Goal: Task Accomplishment & Management: Complete application form

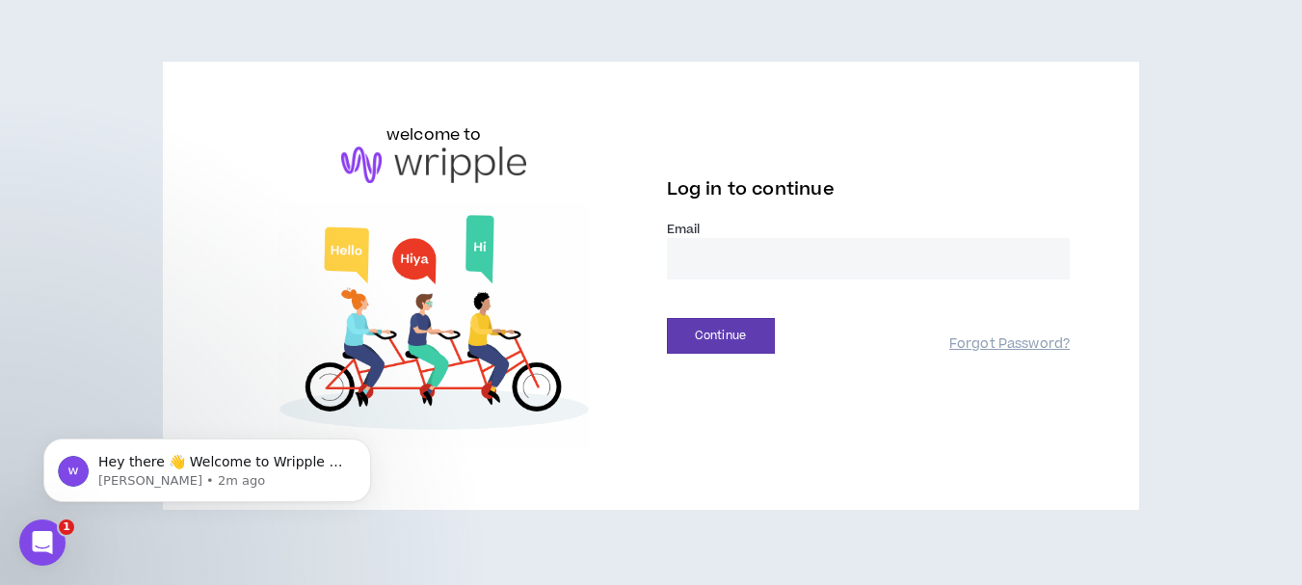
click at [689, 261] on input "email" at bounding box center [869, 258] width 404 height 41
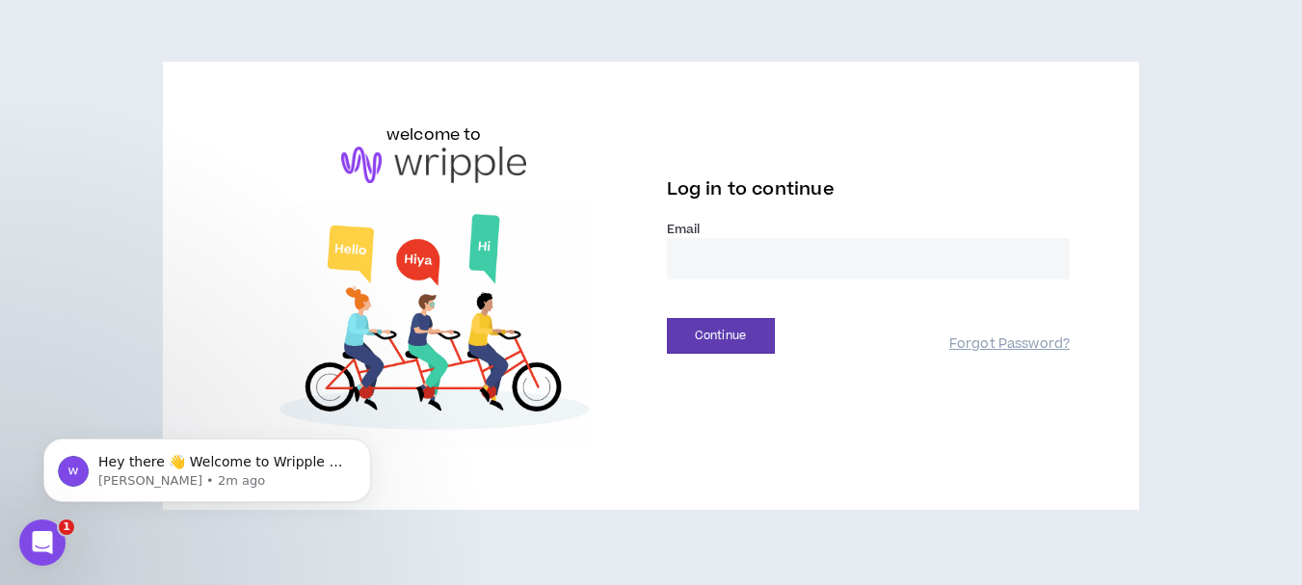
type input "**********"
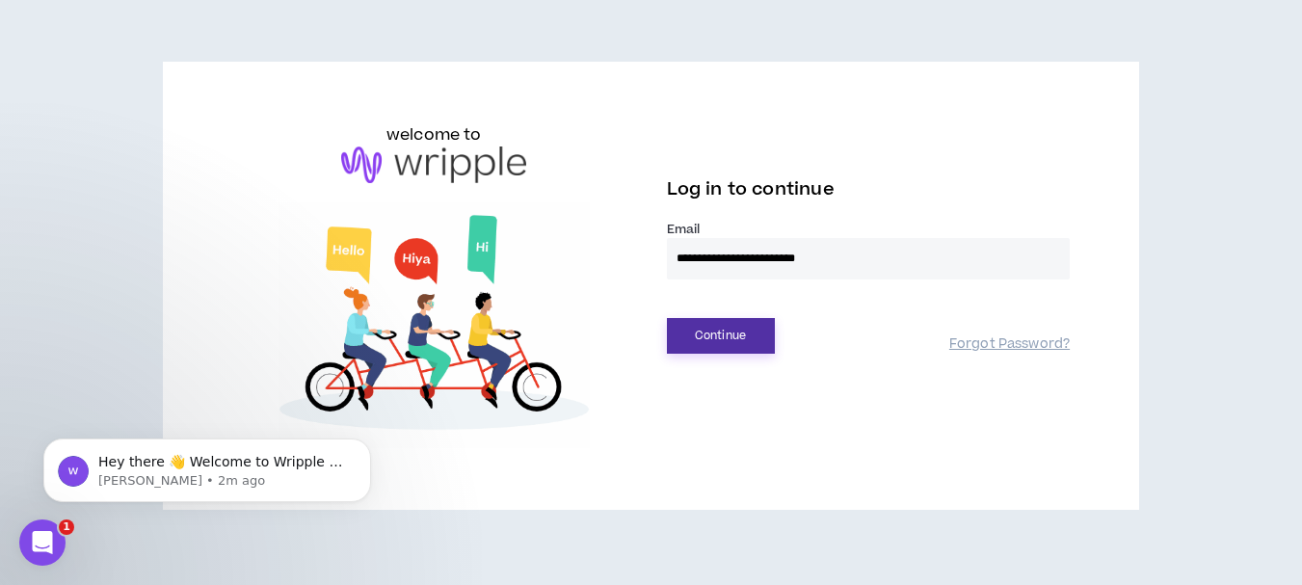
click at [749, 339] on button "Continue" at bounding box center [721, 336] width 108 height 36
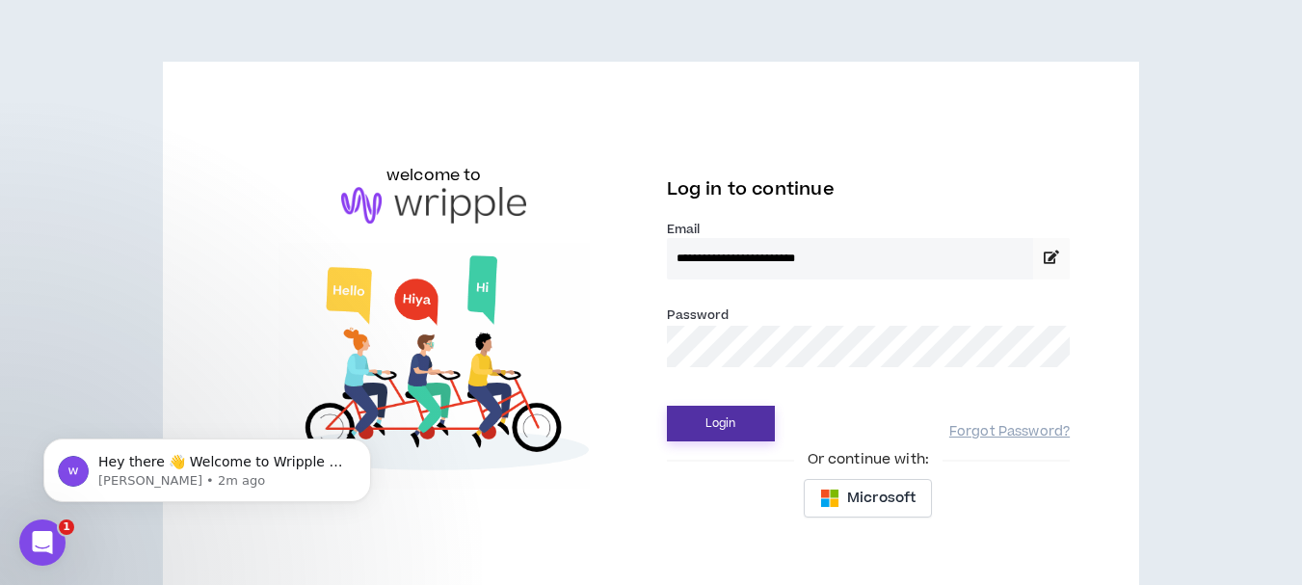
click at [742, 431] on button "Login" at bounding box center [721, 424] width 108 height 36
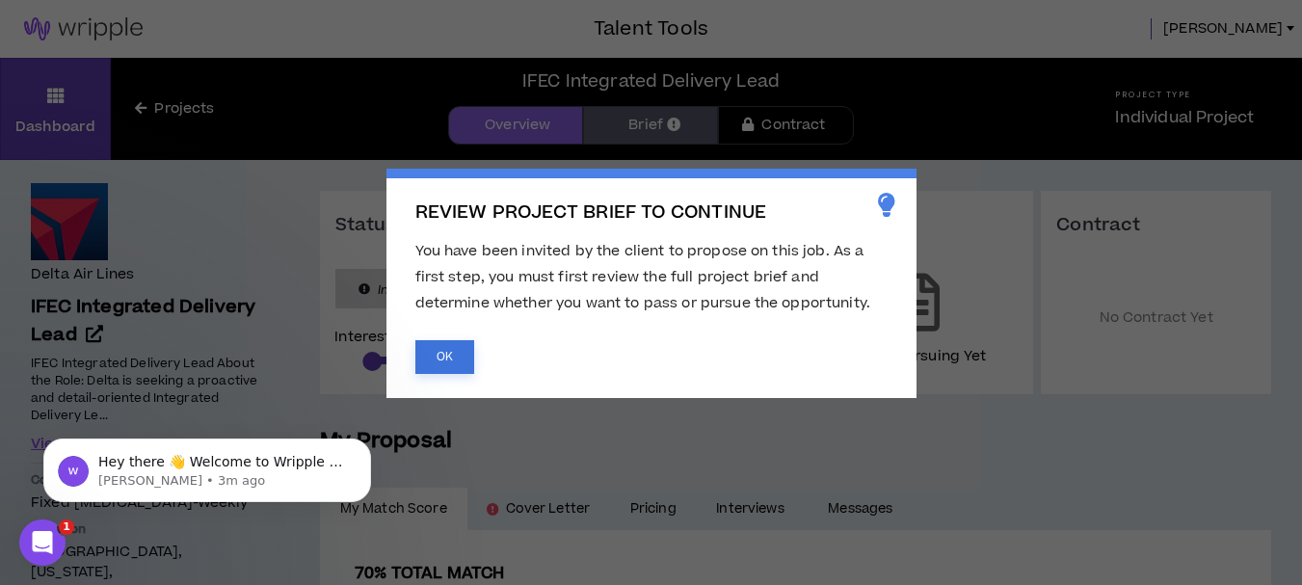
click at [436, 351] on button "OK" at bounding box center [444, 357] width 59 height 34
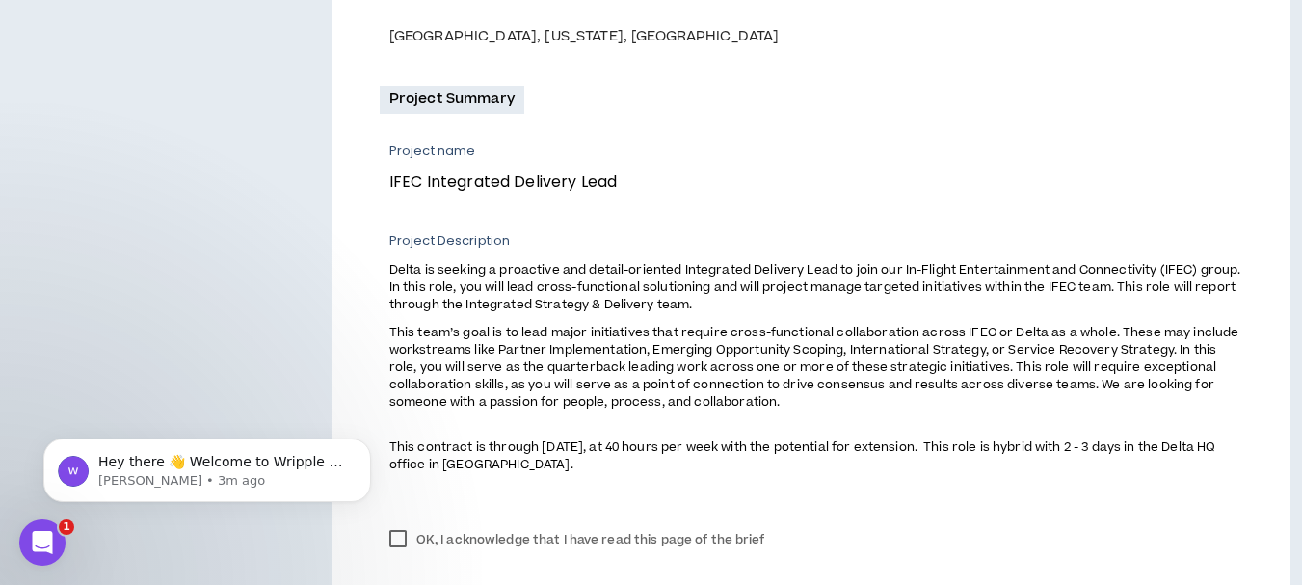
scroll to position [675, 0]
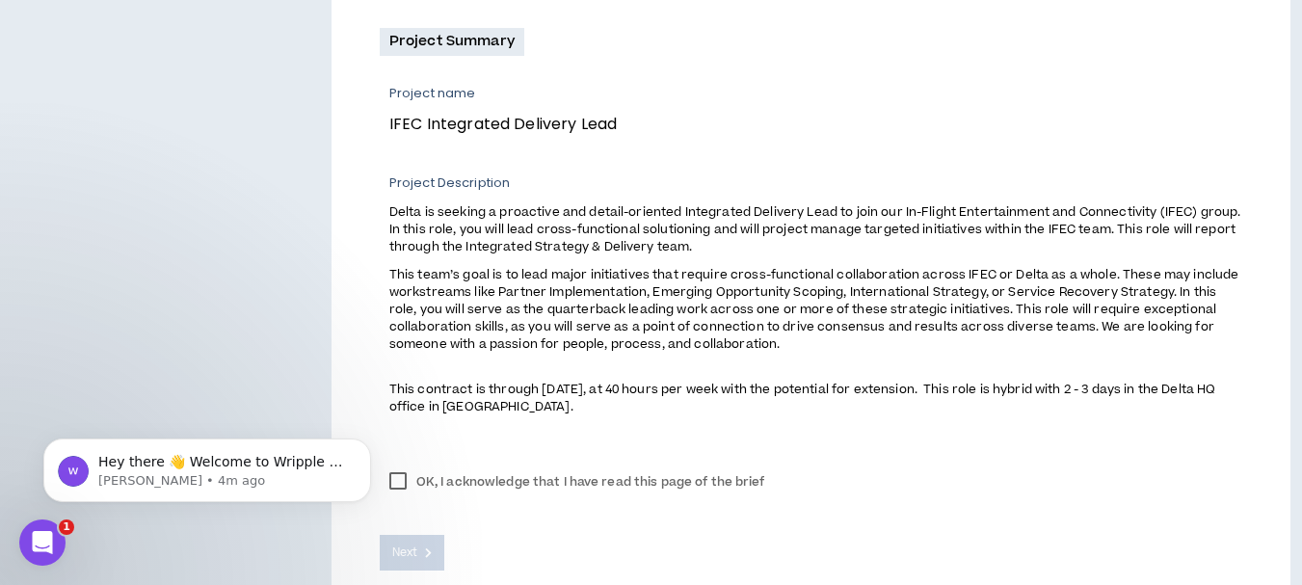
drag, startPoint x: 398, startPoint y: 476, endPoint x: 415, endPoint y: 878, distance: 402.3
click at [398, 476] on html "Hey there 👋 Welcome to Wripple 🙌 Take a look around! If you have any questions,…" at bounding box center [207, 465] width 386 height 135
click at [492, 438] on div "Project Summary Project name IFEC Integrated Delivery Lead Project Description …" at bounding box center [811, 242] width 863 height 428
click at [428, 483] on label "OK, I acknowledge that I have read this page of the brief" at bounding box center [577, 481] width 395 height 29
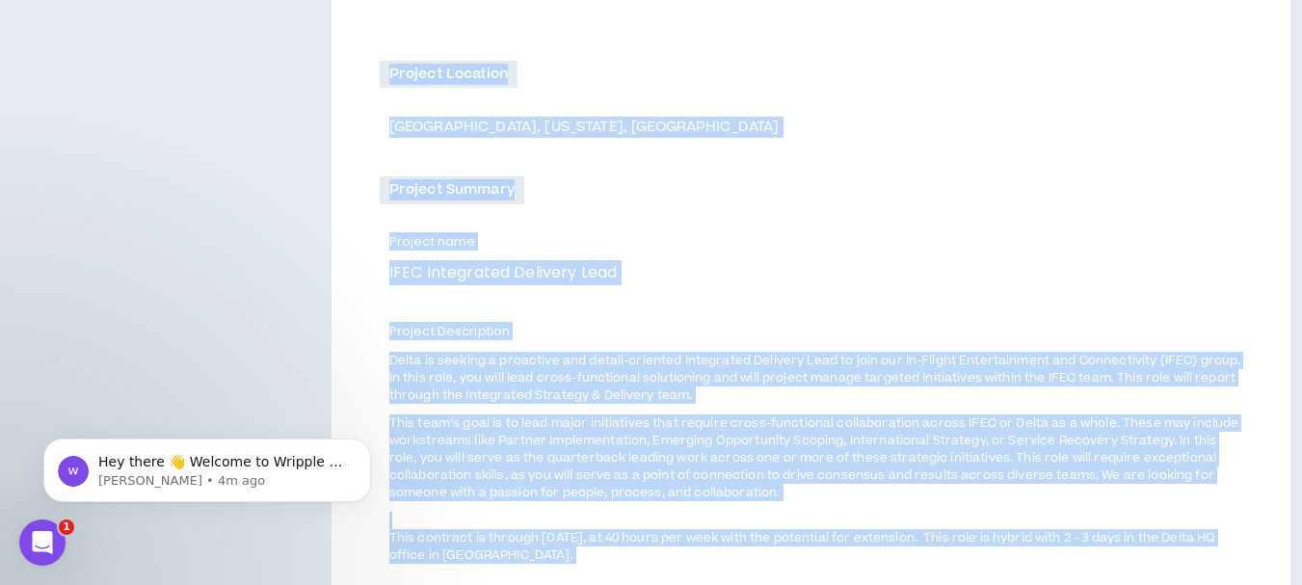
scroll to position [776, 0]
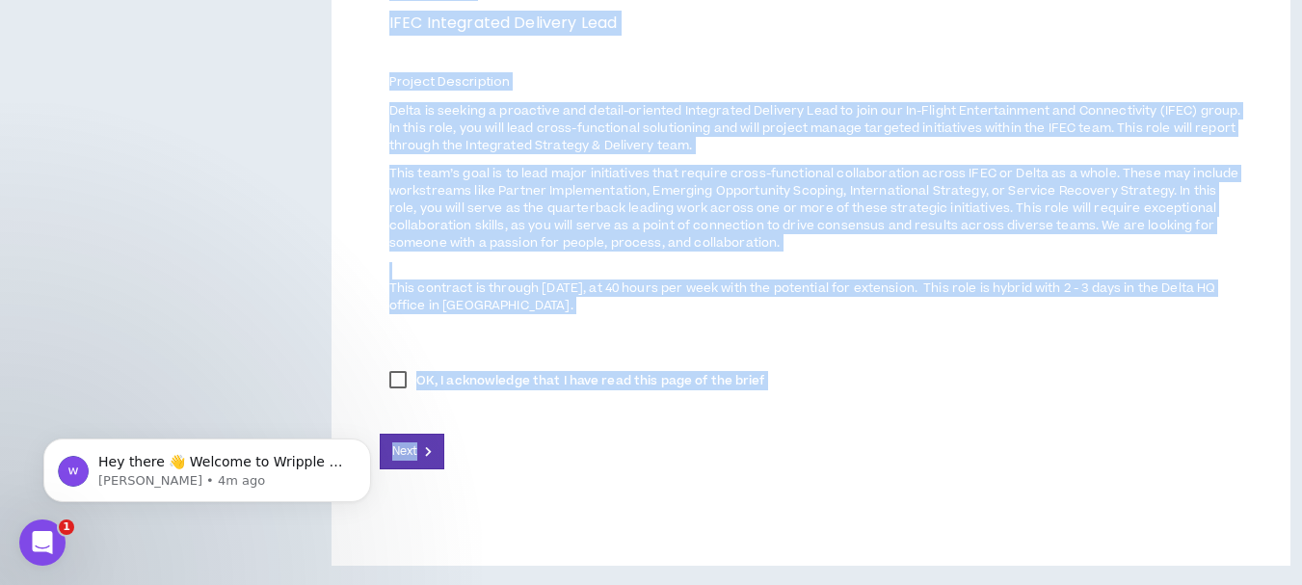
drag, startPoint x: 681, startPoint y: 91, endPoint x: 781, endPoint y: 459, distance: 381.3
click at [781, 459] on div "IFEC Integrated Delivery Lead Client and Project Overview Client Name and Indus…" at bounding box center [811, 15] width 959 height 1101
copy div "IFEC Integrated Delivery Lead Client and Project Overview Client Name and Indus…"
click at [876, 369] on div "OK, I acknowledge that I have read this page of the brief" at bounding box center [811, 380] width 863 height 29
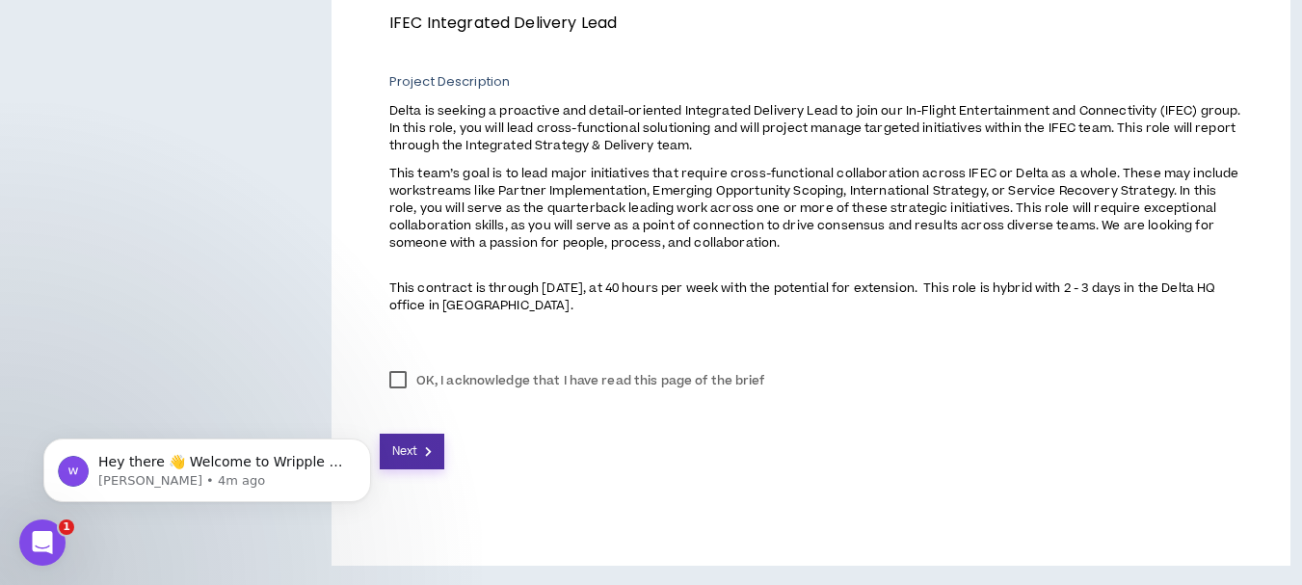
drag, startPoint x: 422, startPoint y: 443, endPoint x: 451, endPoint y: 433, distance: 30.8
click at [423, 440] on button "Next" at bounding box center [413, 452] width 66 height 36
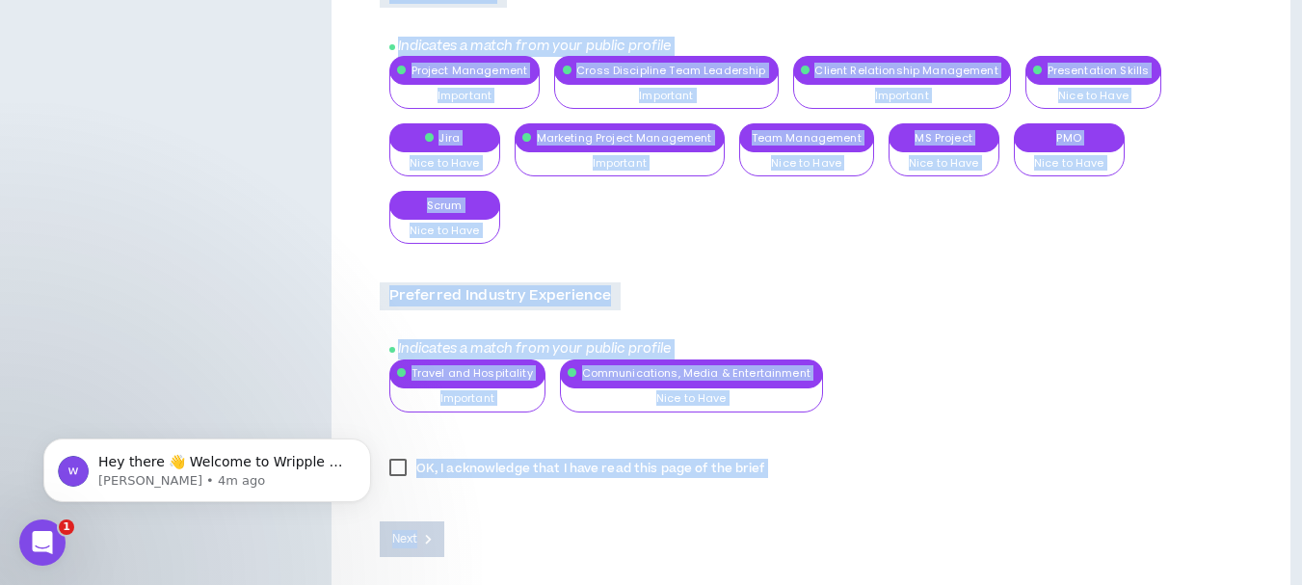
scroll to position [2263, 0]
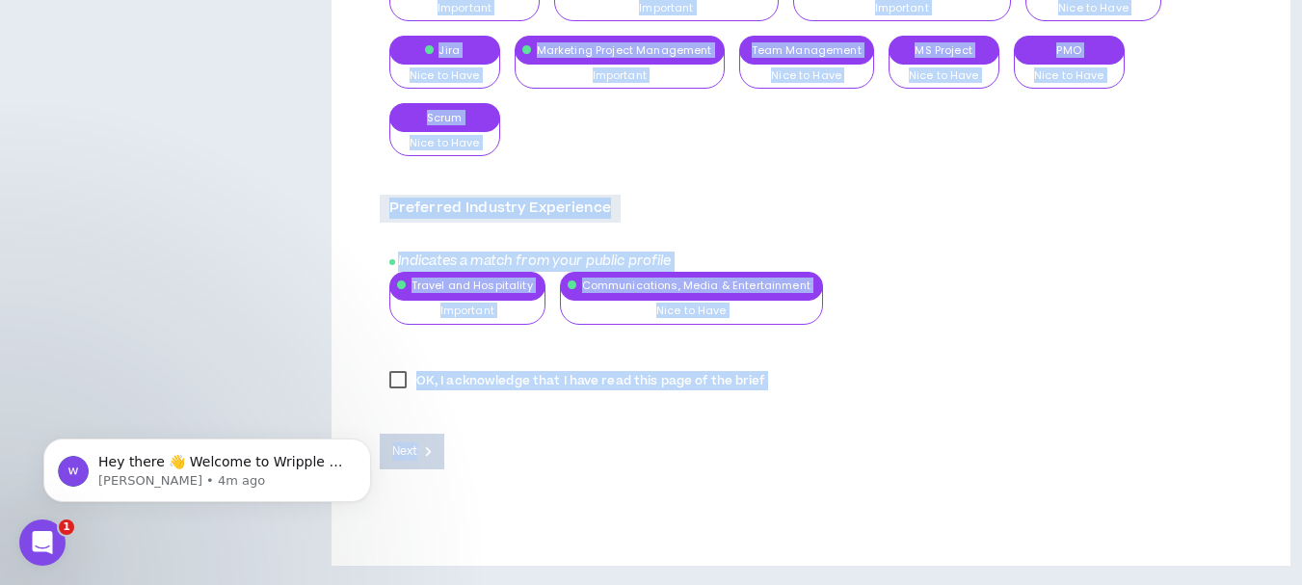
drag, startPoint x: 681, startPoint y: 93, endPoint x: 856, endPoint y: 617, distance: 551.6
copy div "IFEC Integrated Delivery Lead Role Overview IFEC Integrated Delivery Lead Role …"
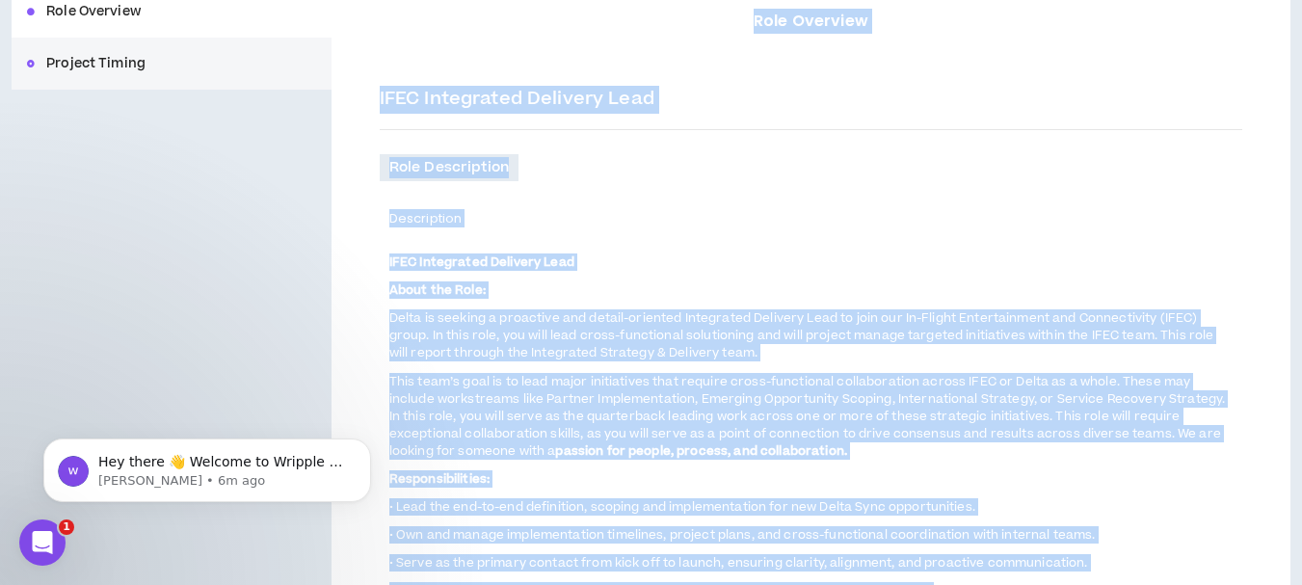
scroll to position [0, 0]
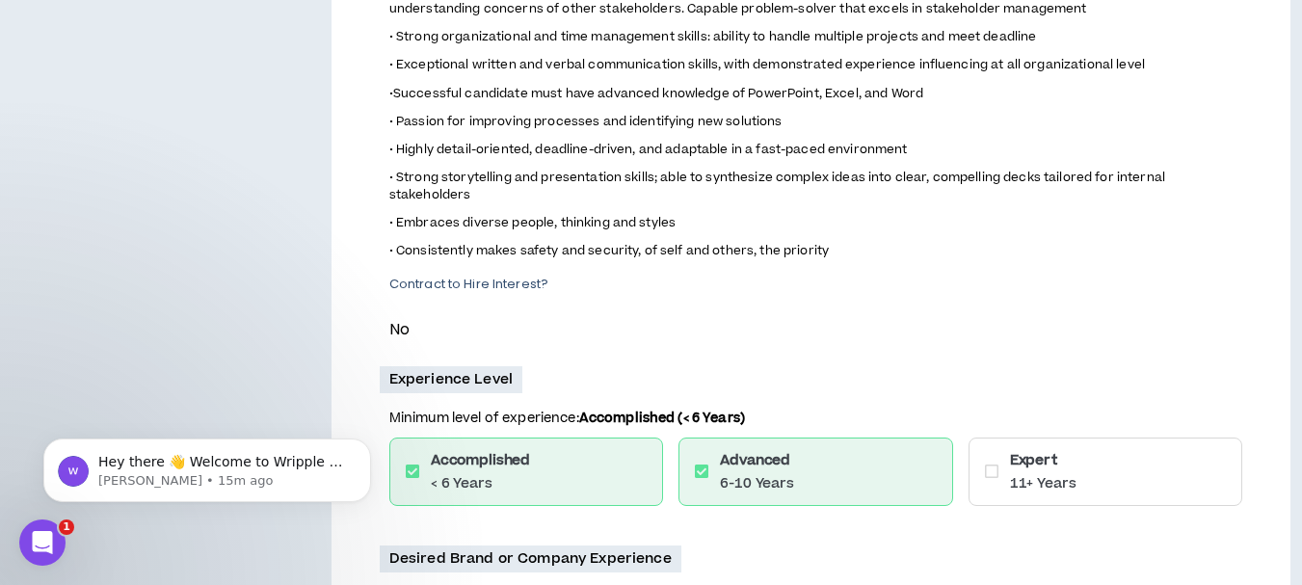
scroll to position [1157, 0]
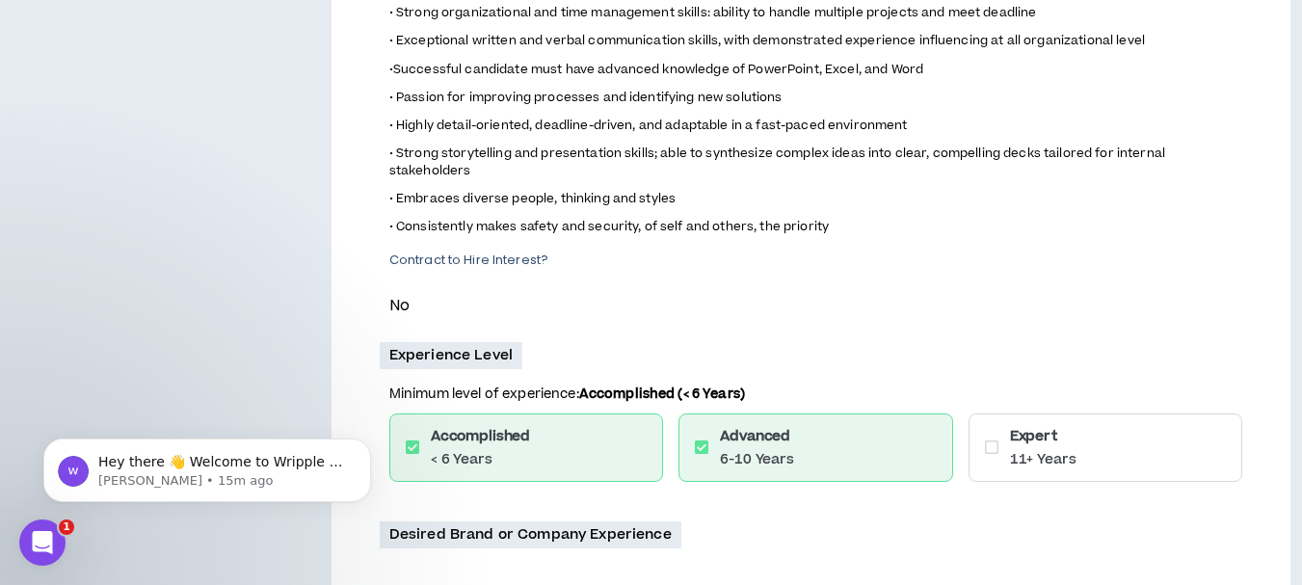
click at [990, 444] on icon at bounding box center [991, 446] width 13 height 15
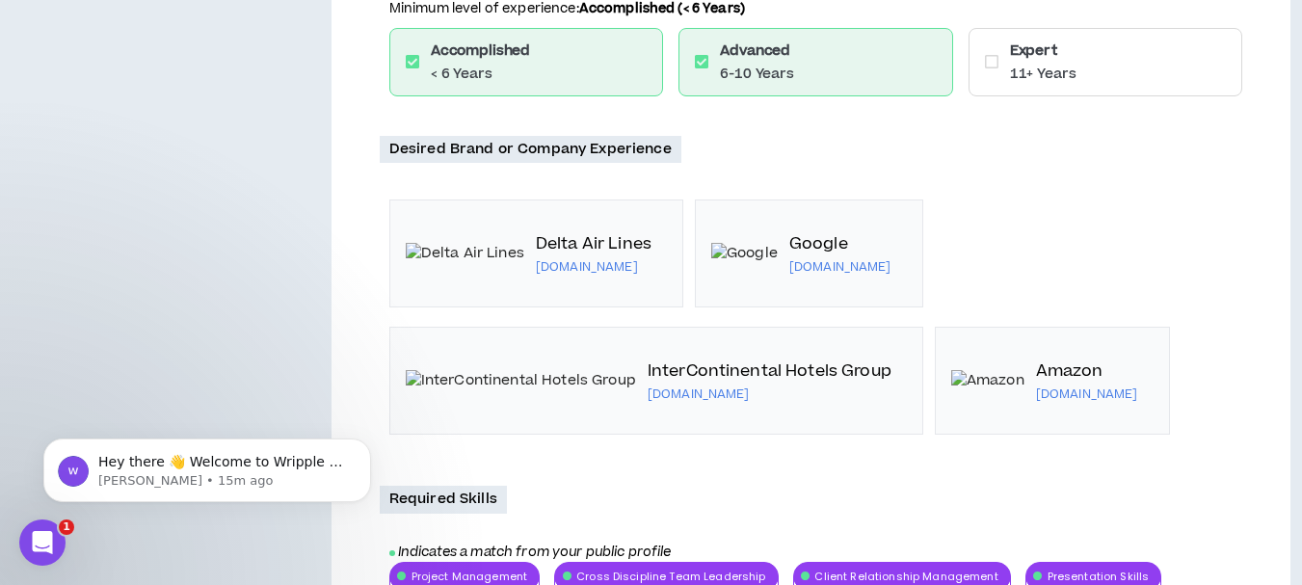
scroll to position [1060, 0]
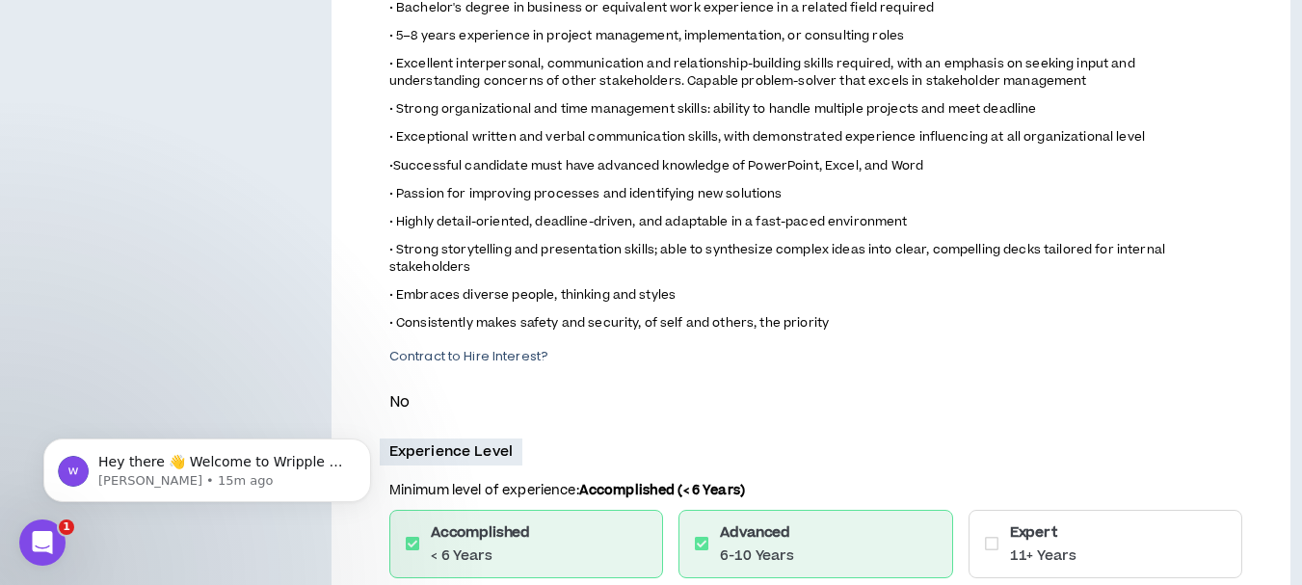
click at [944, 321] on p "• Consistently makes safety and security, of self and others, the priority" at bounding box center [808, 323] width 838 height 20
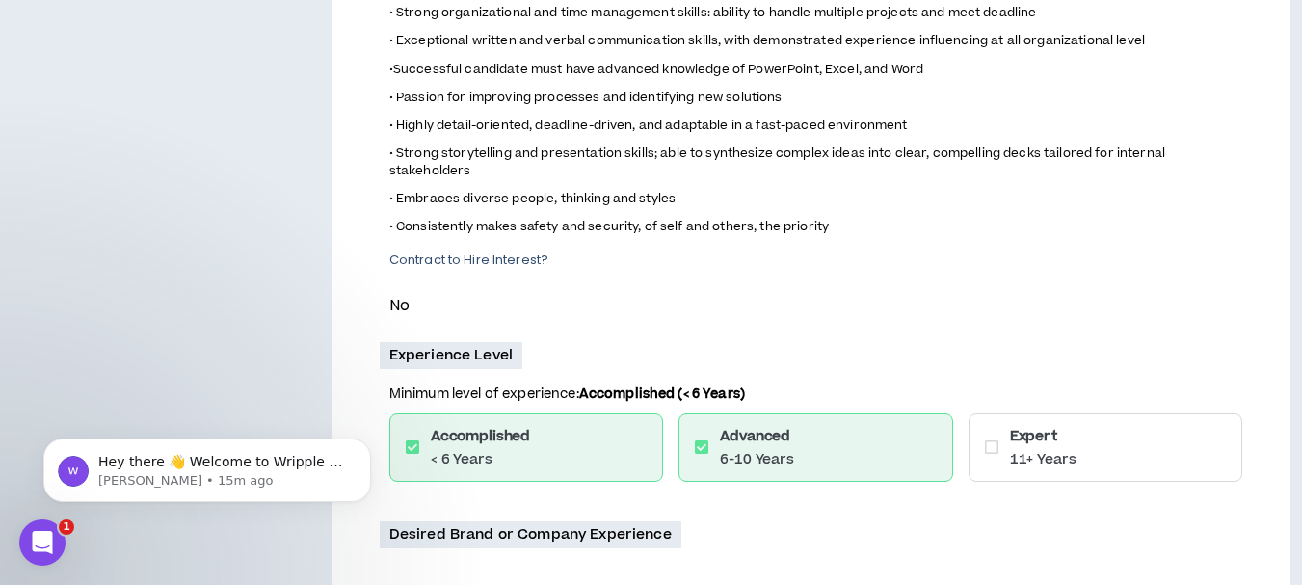
click at [989, 444] on icon at bounding box center [991, 446] width 13 height 15
click at [992, 444] on icon at bounding box center [991, 446] width 13 height 15
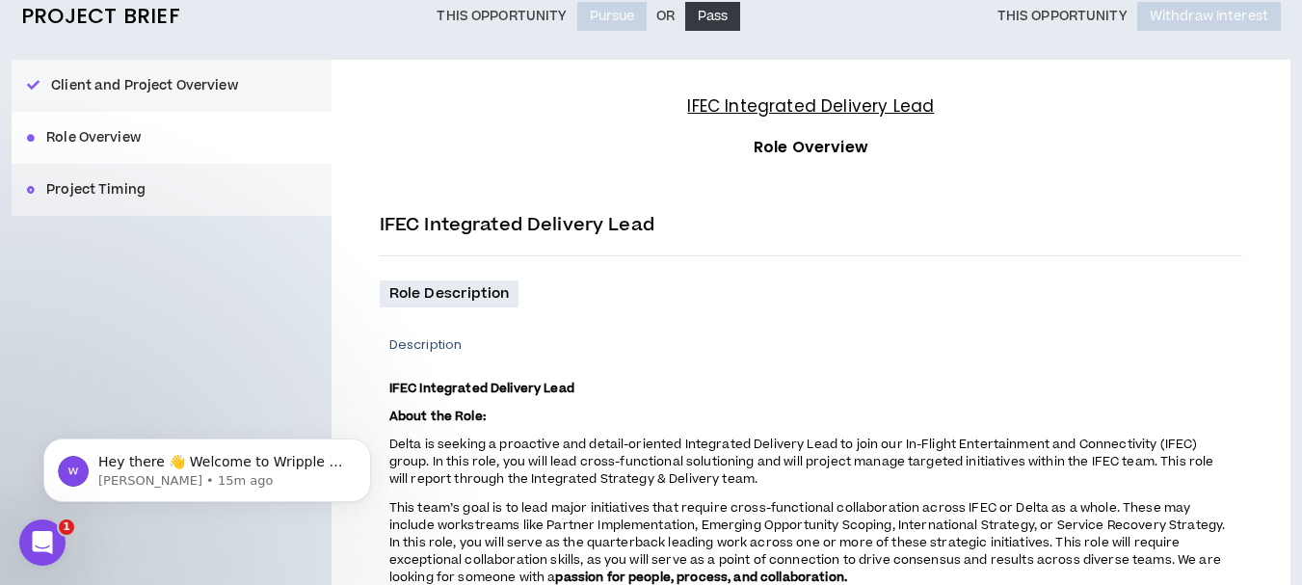
scroll to position [0, 0]
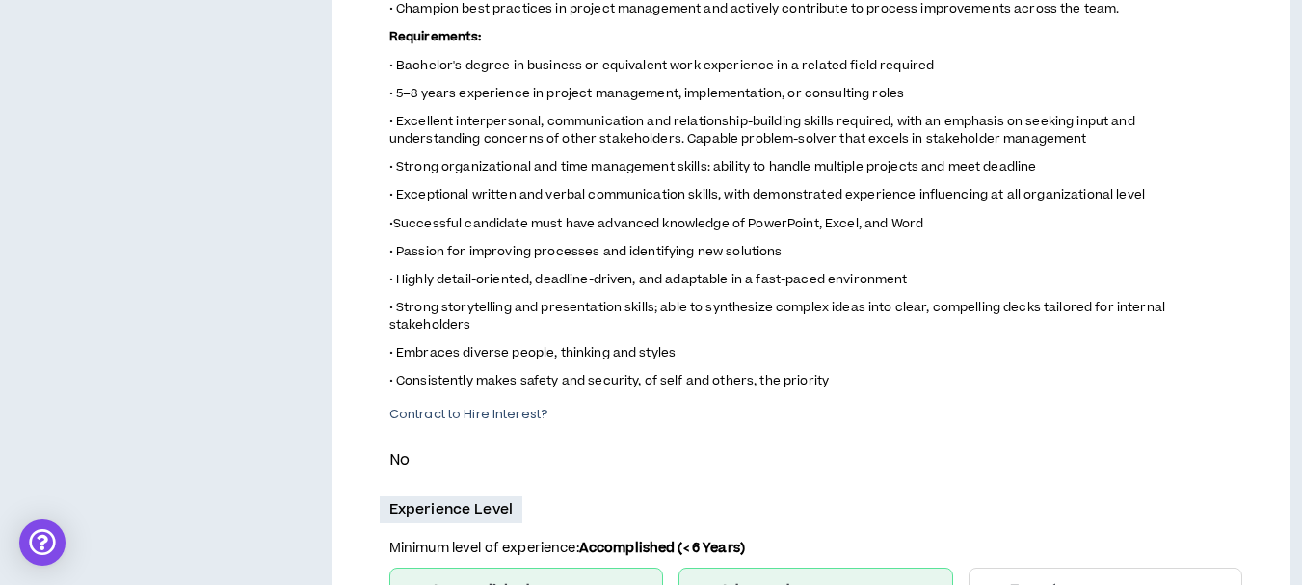
scroll to position [1349, 0]
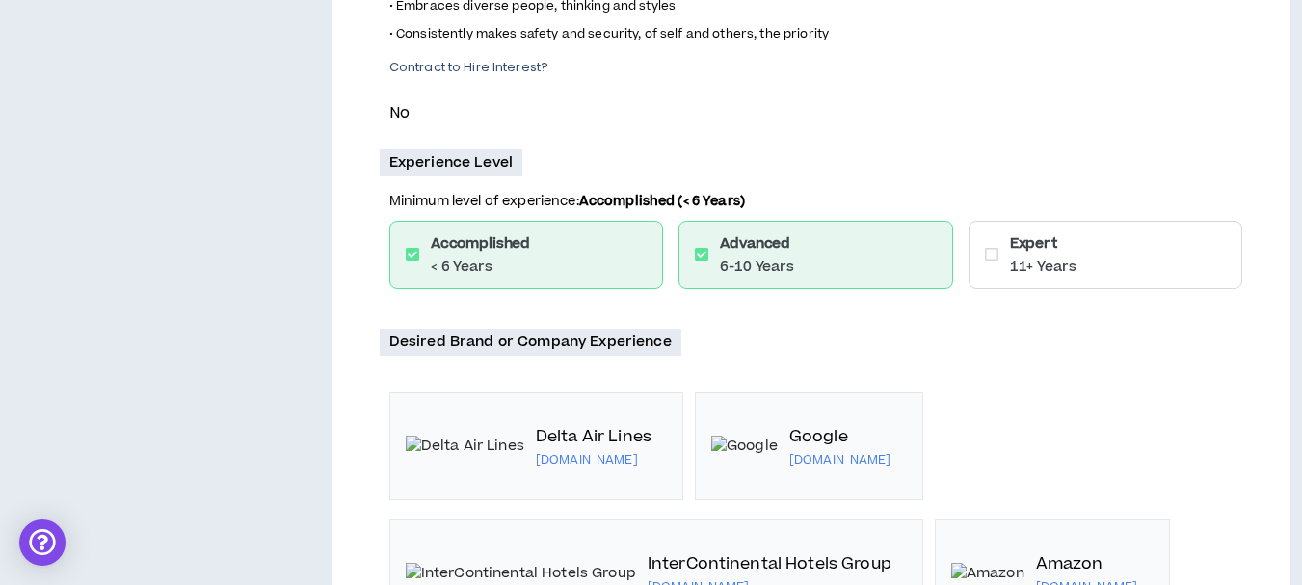
click at [992, 255] on icon at bounding box center [991, 254] width 13 height 15
click at [948, 337] on div "Desired Brand or Company Experience Delta Air Lines [DOMAIN_NAME] Google [DOMAI…" at bounding box center [811, 492] width 863 height 326
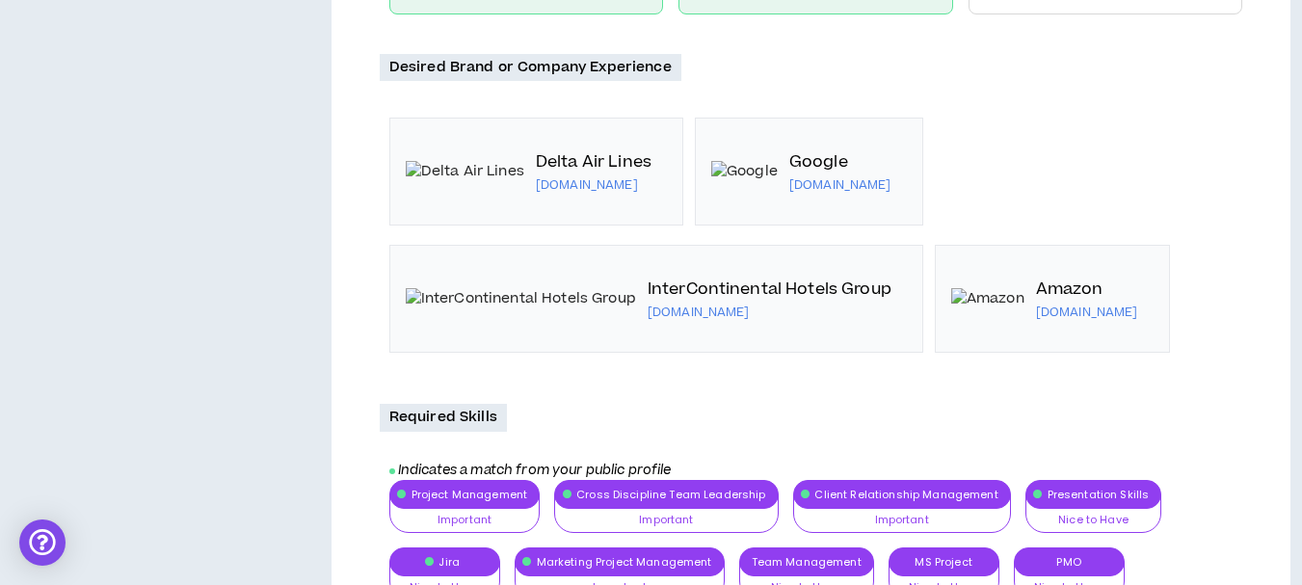
scroll to position [1638, 0]
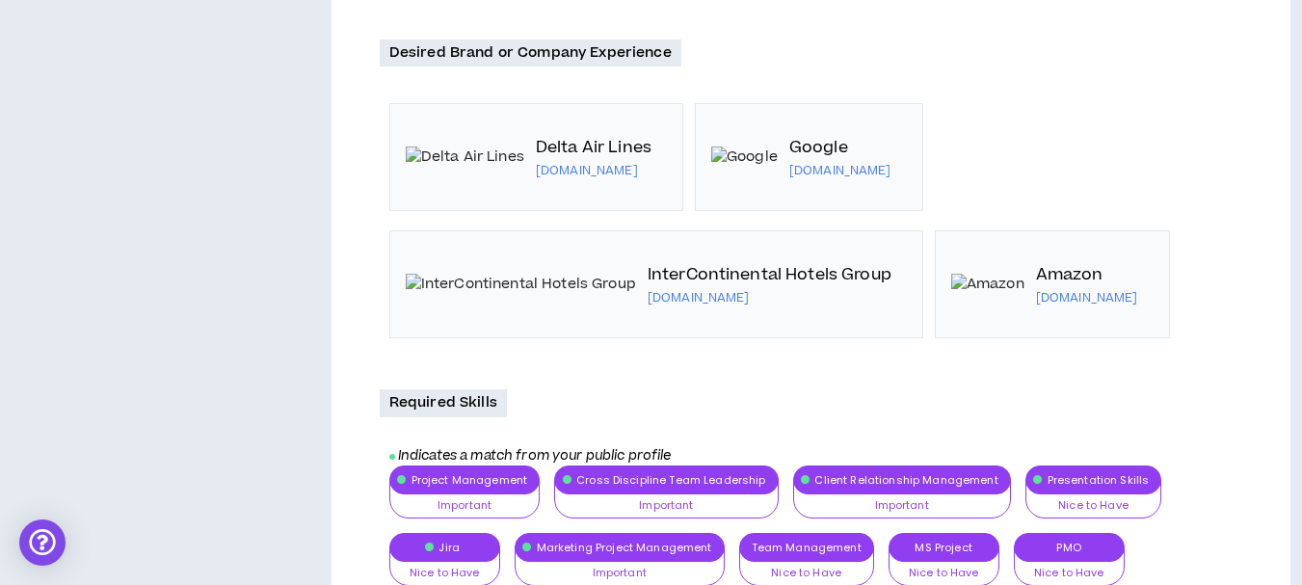
click at [765, 293] on p "[DOMAIN_NAME]" at bounding box center [770, 297] width 244 height 15
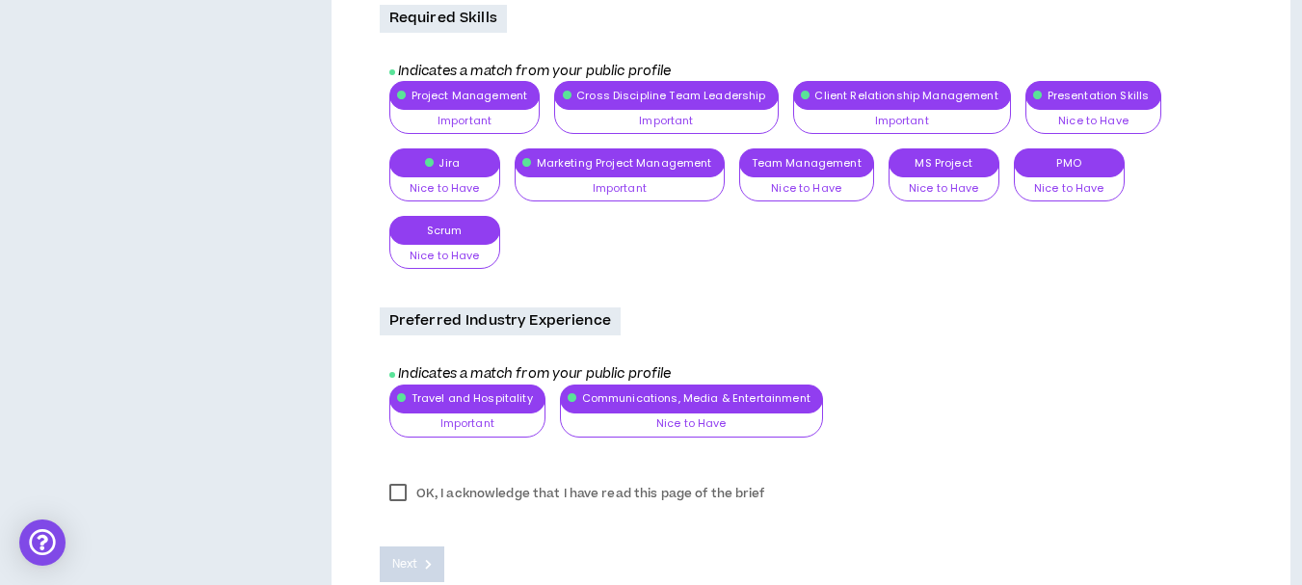
scroll to position [2024, 0]
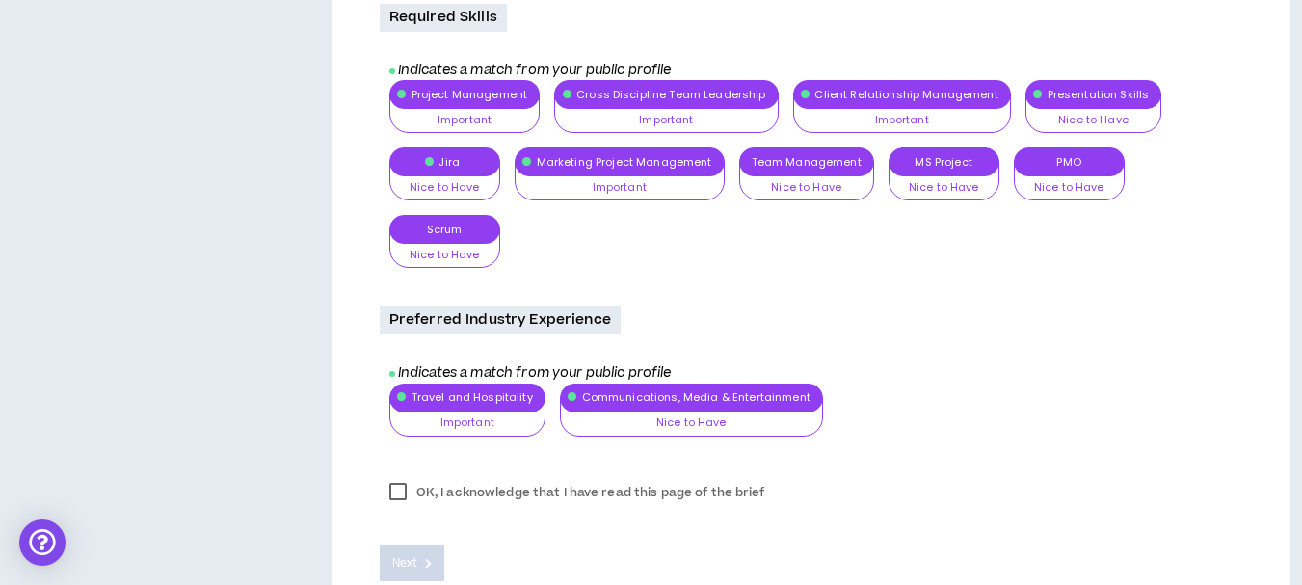
click at [487, 239] on div "Project Management Important Nice to Have Important Very Important Cross Discip…" at bounding box center [815, 181] width 853 height 202
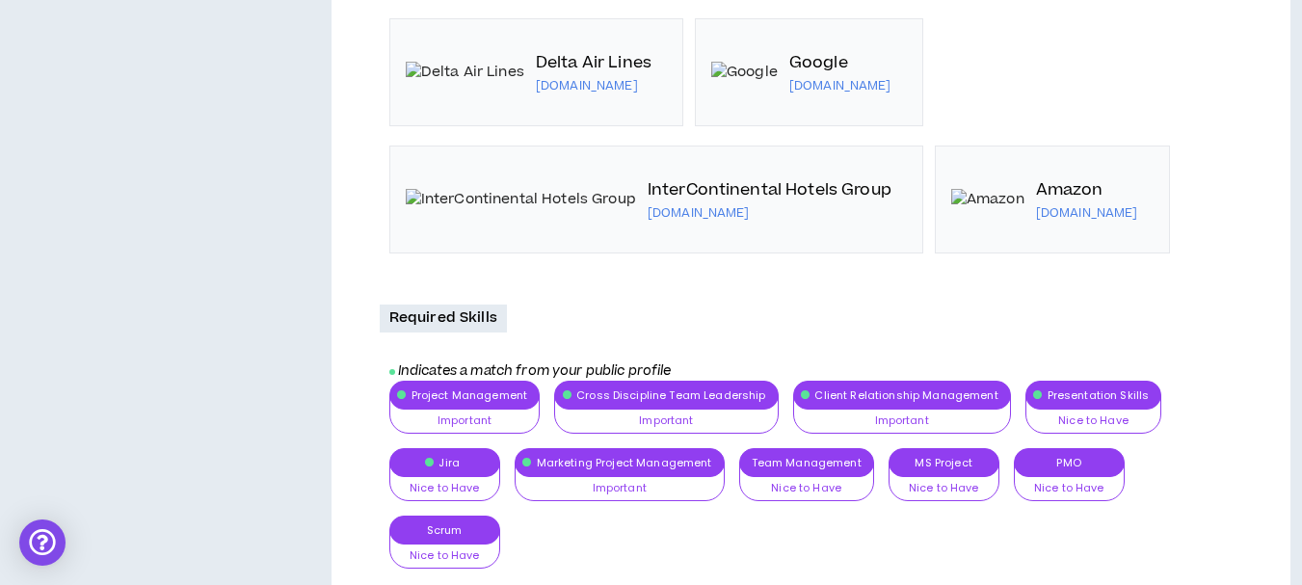
scroll to position [2263, 0]
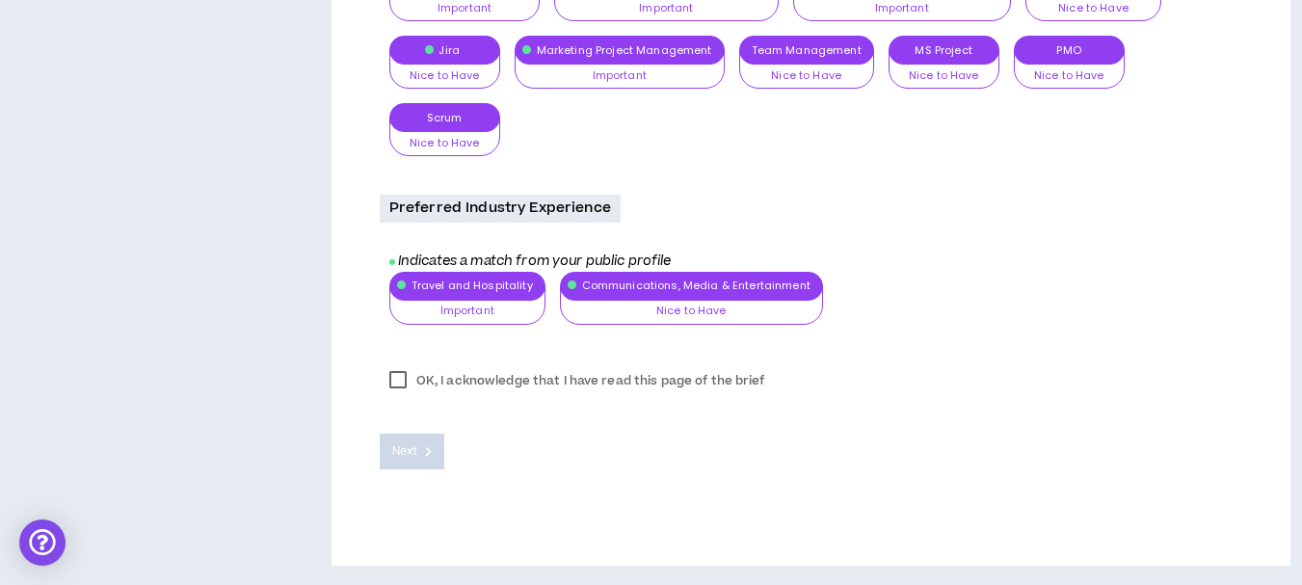
click at [396, 380] on label "OK, I acknowledge that I have read this page of the brief" at bounding box center [577, 380] width 395 height 29
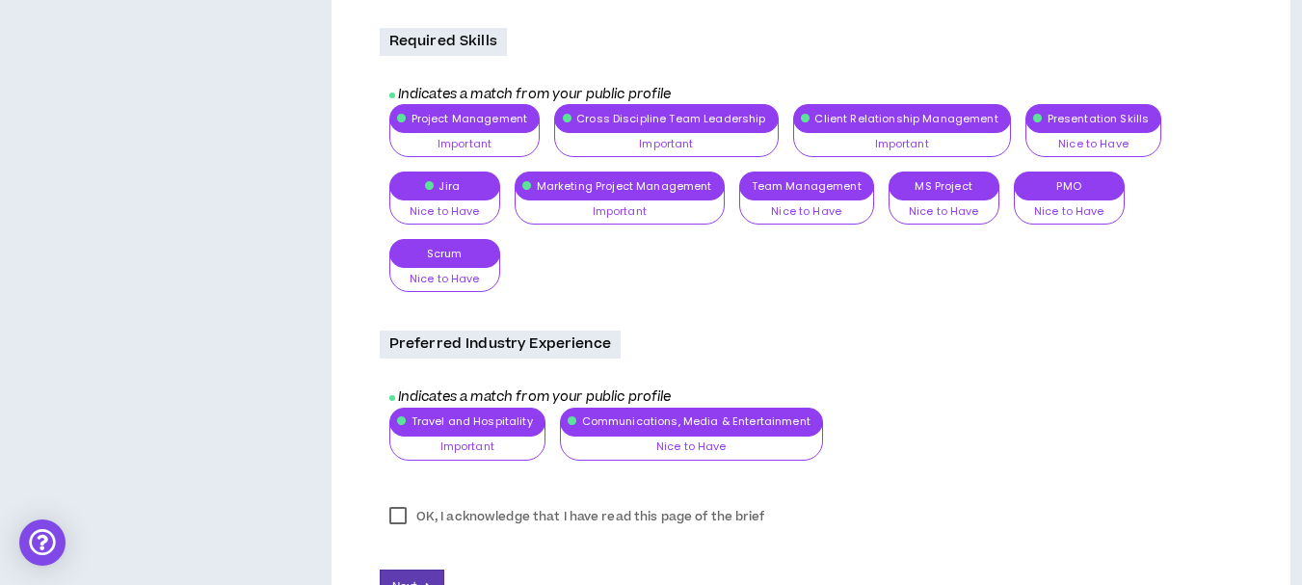
scroll to position [1974, 0]
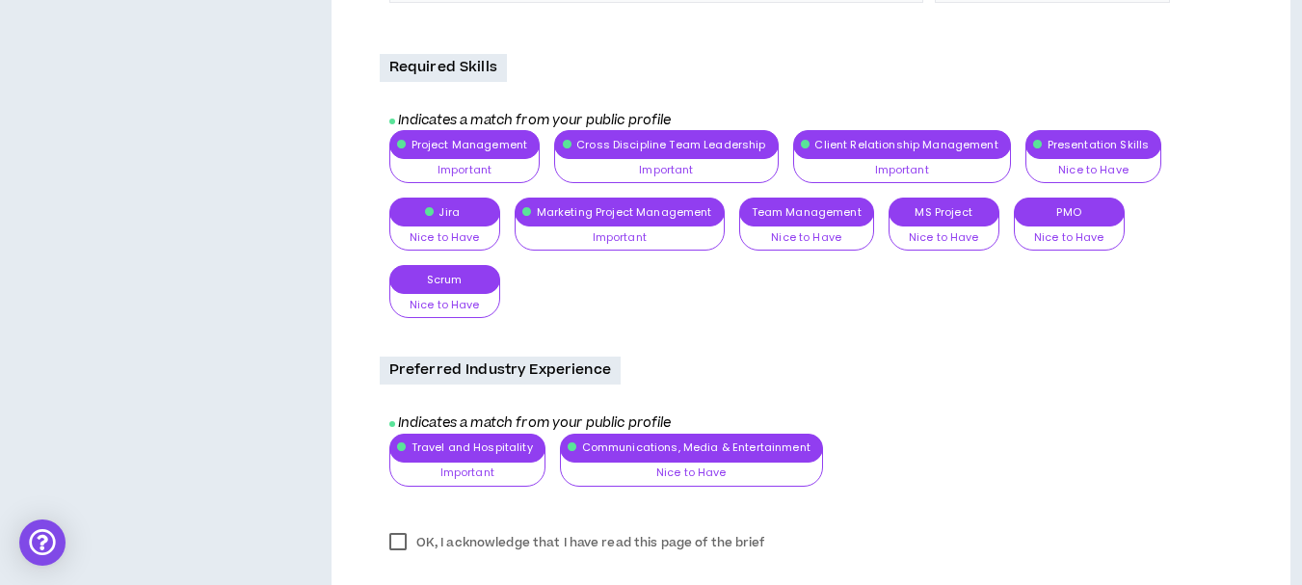
click at [447, 288] on div "Project Management Important Nice to Have Important Very Important Cross Discip…" at bounding box center [815, 231] width 853 height 202
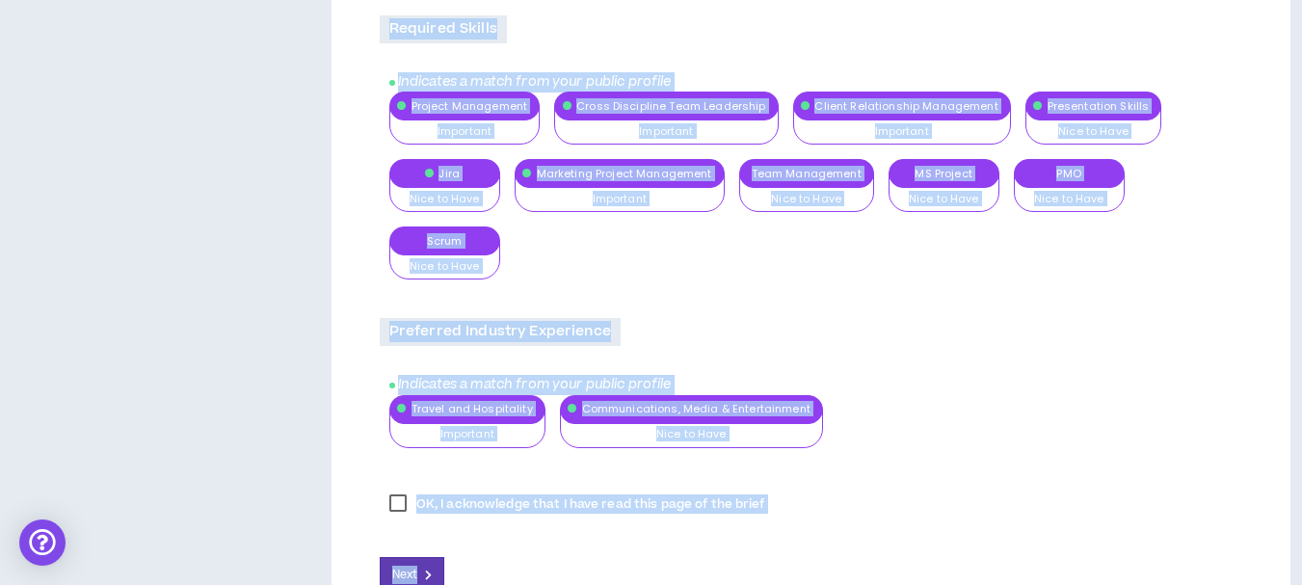
scroll to position [2263, 0]
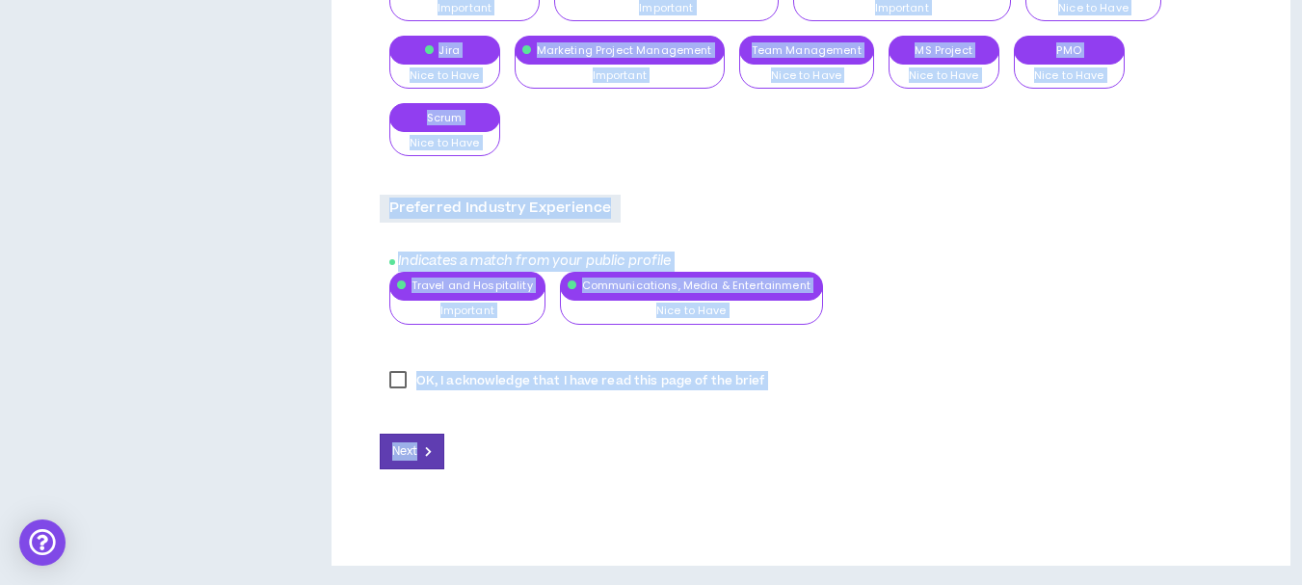
drag, startPoint x: 386, startPoint y: 207, endPoint x: 782, endPoint y: 408, distance: 443.9
copy div "Loremips do Sita Consecte? Ad Elitseddoe Tempo Incidid utlab et doloremagn: Ali…"
click at [413, 455] on span "Next" at bounding box center [404, 451] width 25 height 18
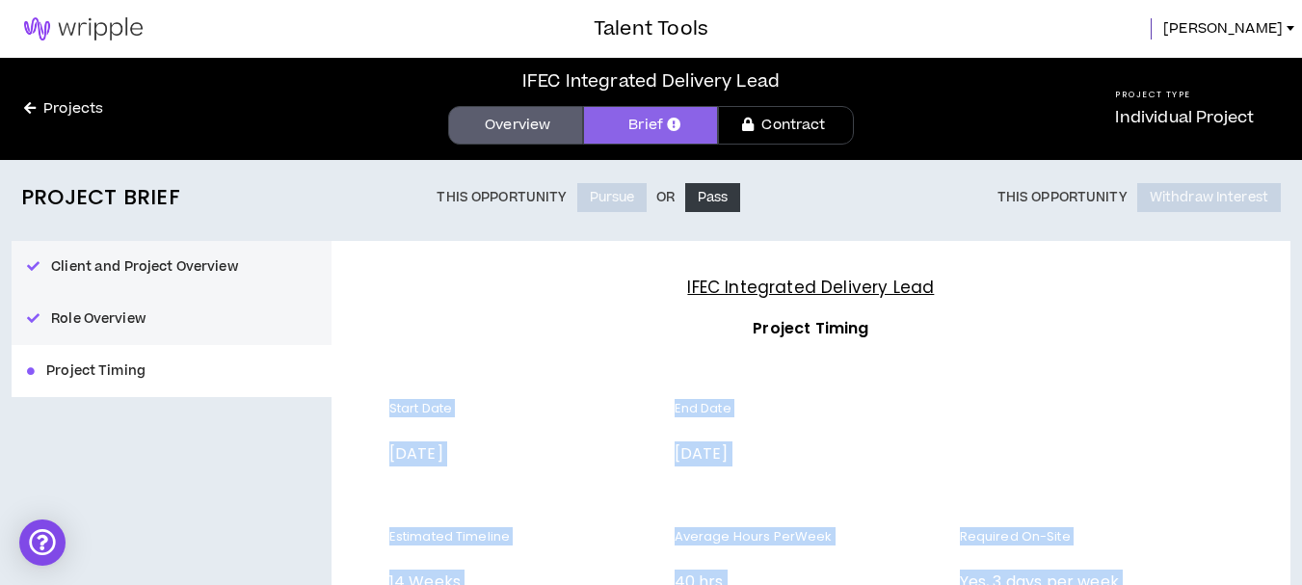
scroll to position [277, 0]
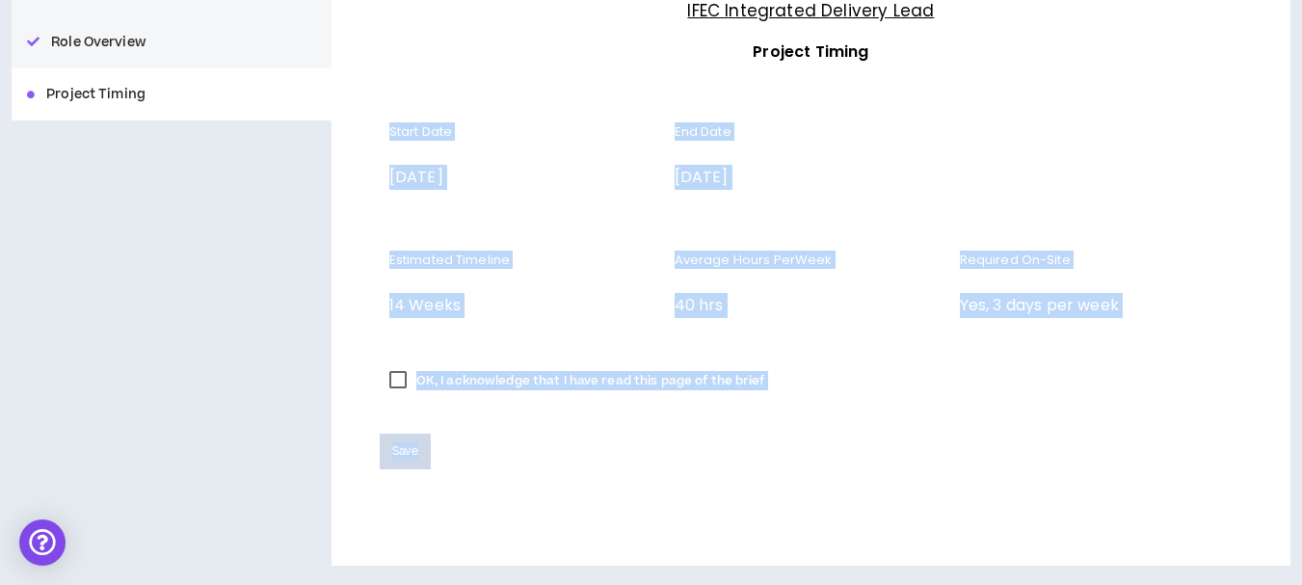
click at [1243, 112] on div "IFEC Integrated Delivery Lead Project Timing Start Date [DATE] End Date [DATE] …" at bounding box center [811, 264] width 959 height 601
click at [399, 381] on label "OK, I acknowledge that I have read this page of the brief" at bounding box center [577, 380] width 395 height 29
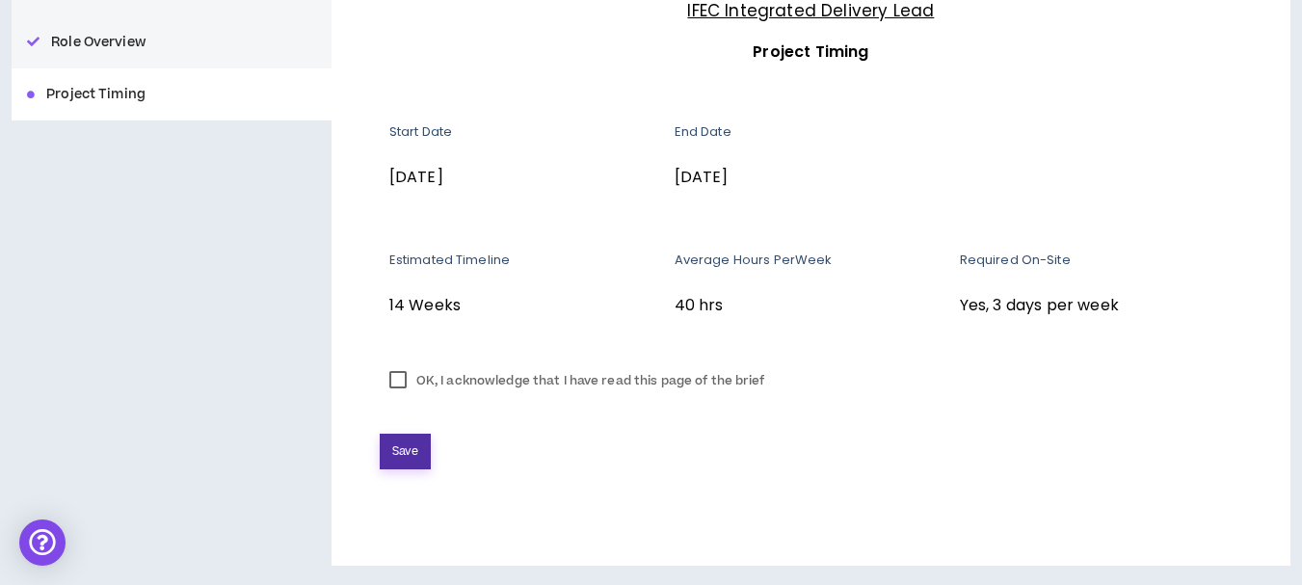
click at [402, 446] on span "Save" at bounding box center [405, 451] width 26 height 18
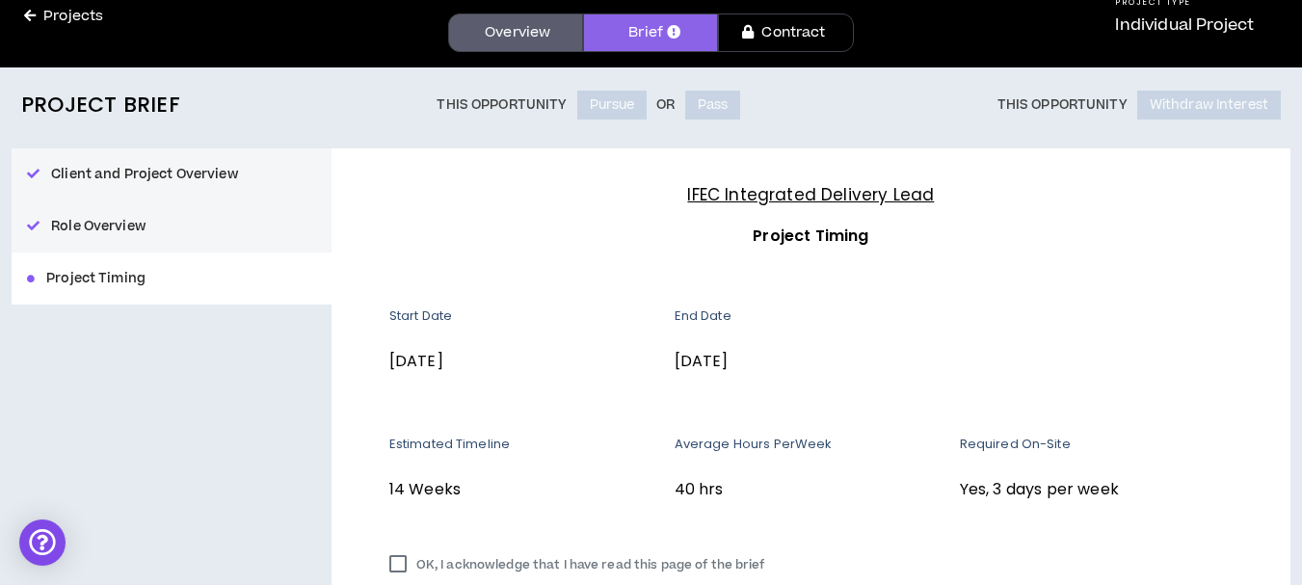
scroll to position [193, 0]
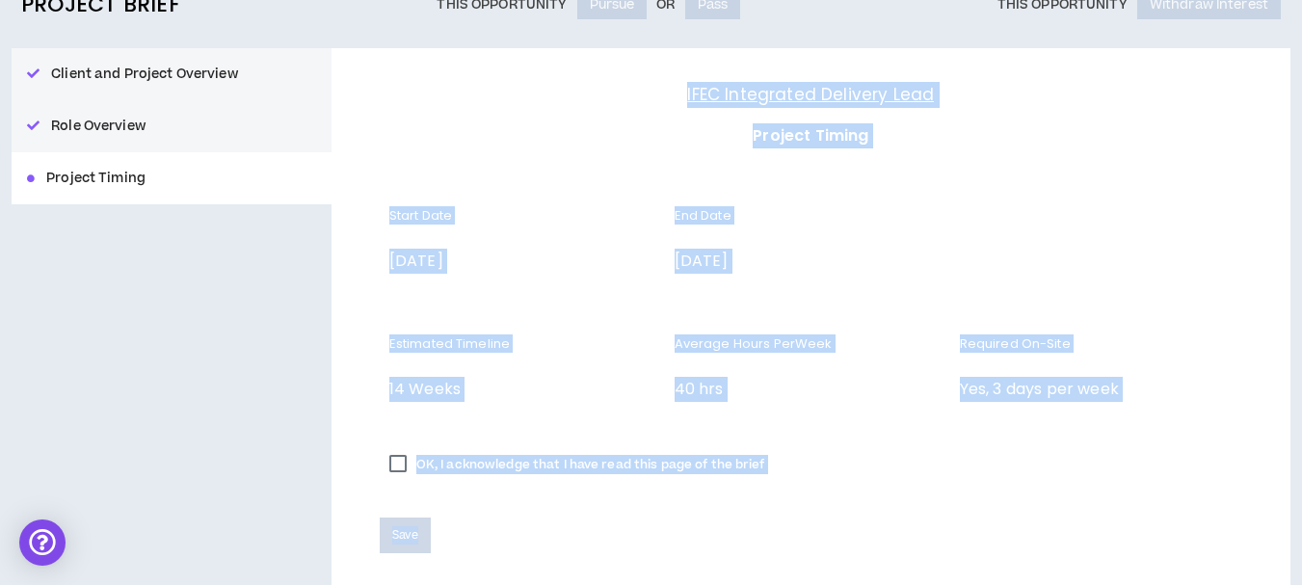
drag, startPoint x: 681, startPoint y: 89, endPoint x: 804, endPoint y: 554, distance: 481.3
click at [790, 551] on div "IFEC Integrated Delivery Lead Project Timing Start Date [DATE] End Date [DATE] …" at bounding box center [811, 348] width 959 height 601
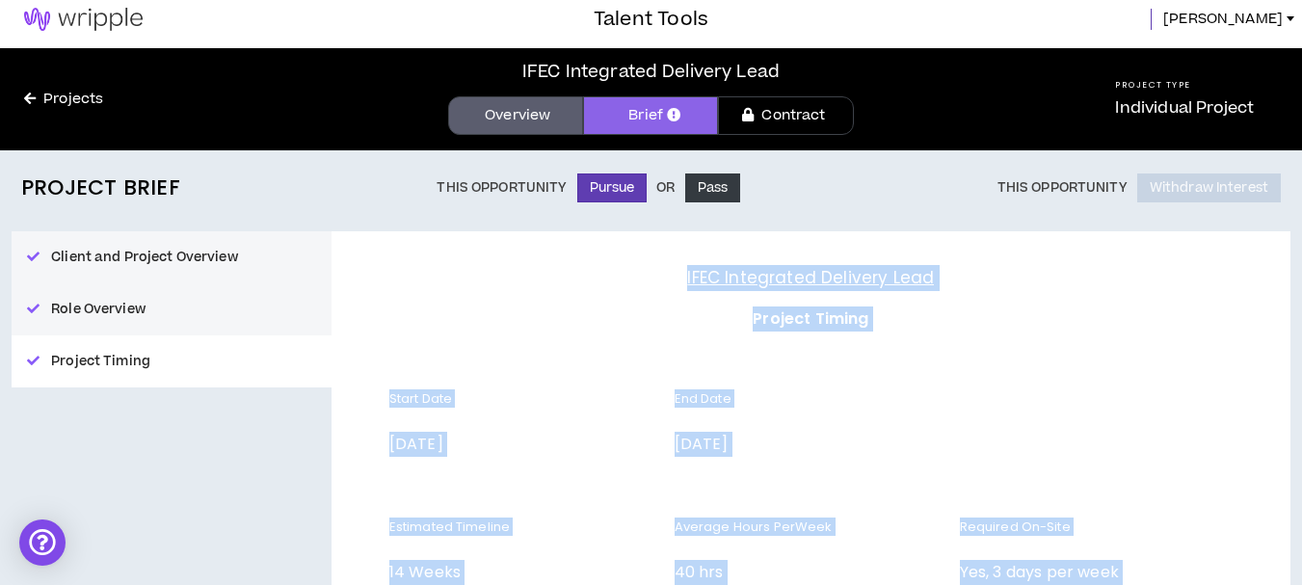
scroll to position [0, 0]
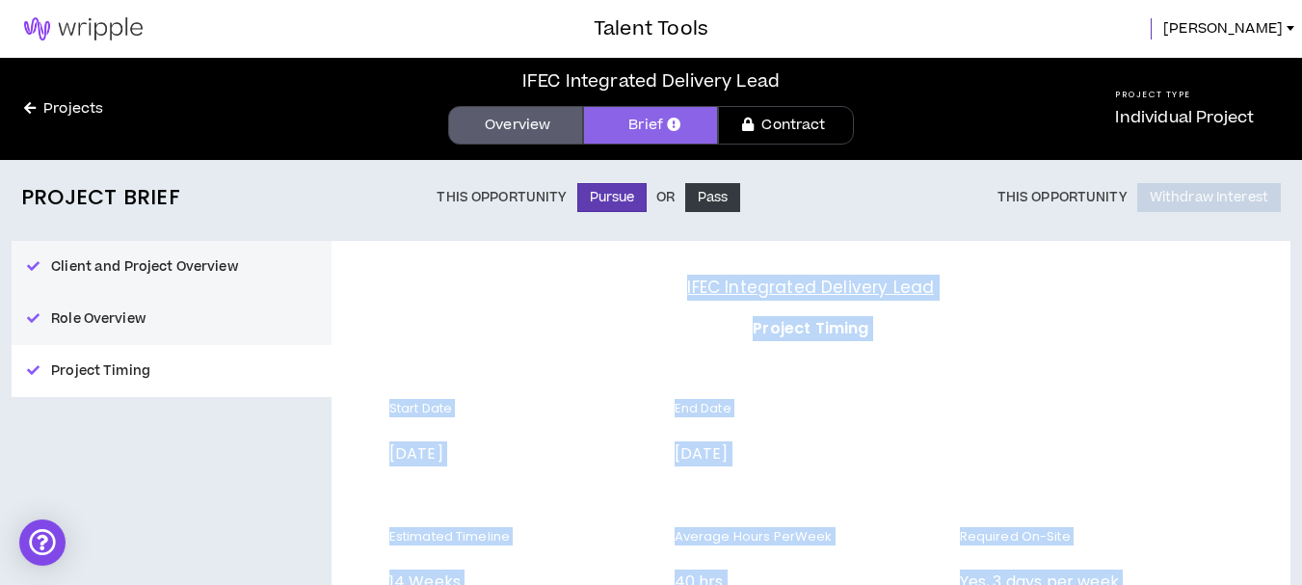
copy div "IFEC Integrated Delivery Lead Project Timing Start Date [DATE] End Date [DATE] …"
click at [1070, 423] on div at bounding box center [1101, 445] width 282 height 90
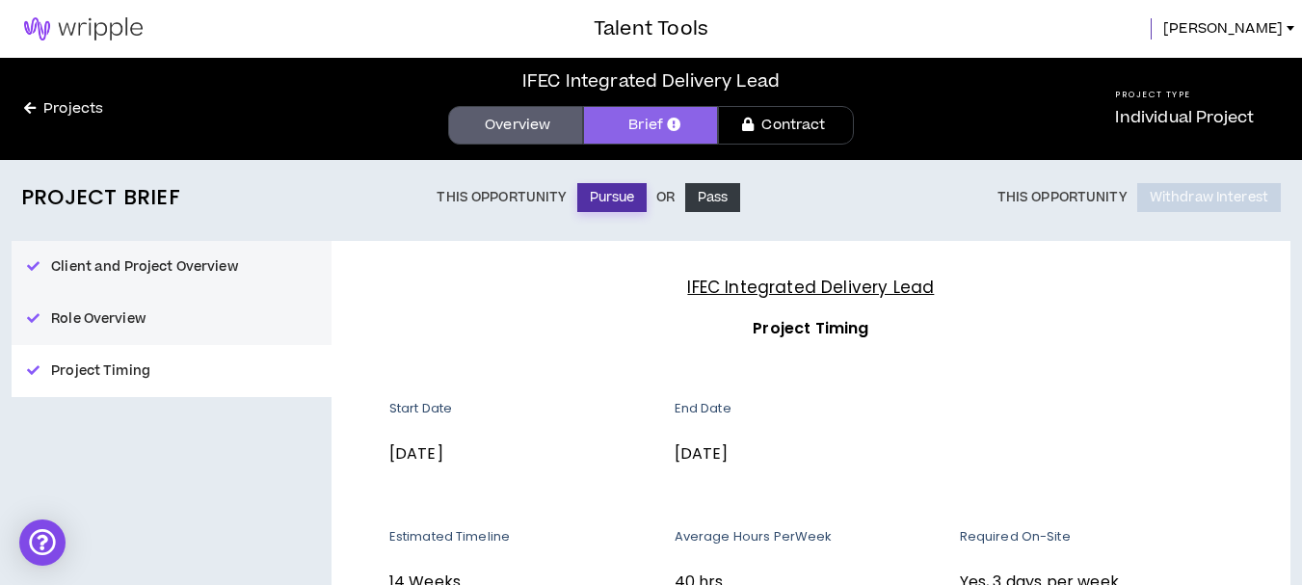
click at [598, 198] on button "Pursue" at bounding box center [612, 197] width 70 height 29
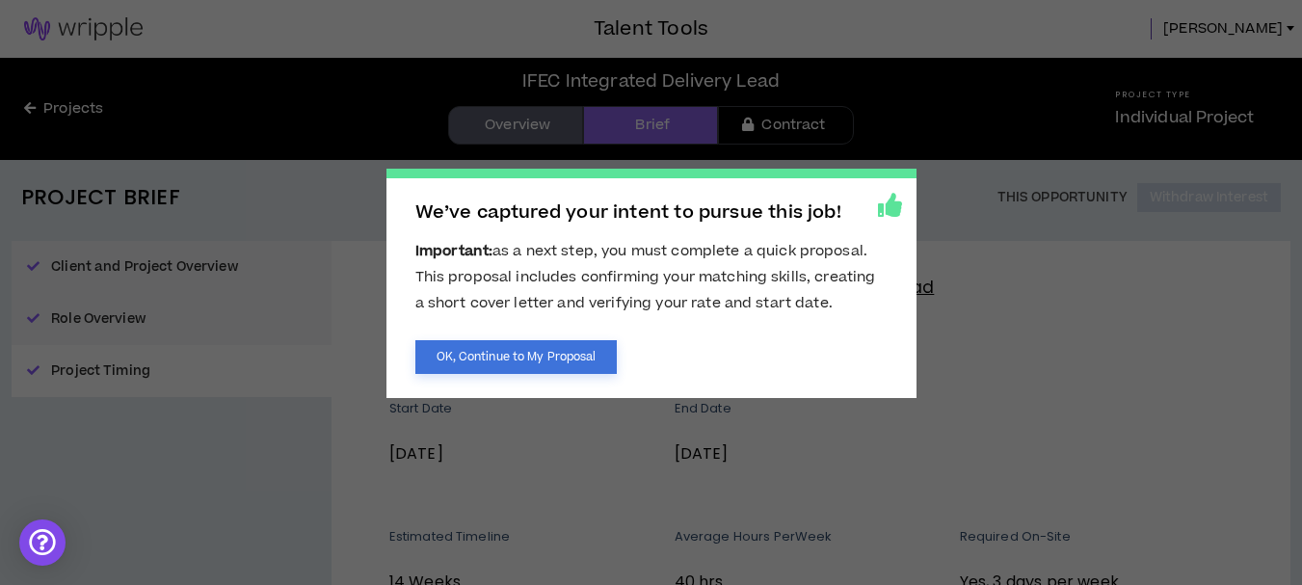
click at [522, 359] on button "OK, Continue to My Proposal" at bounding box center [516, 357] width 202 height 34
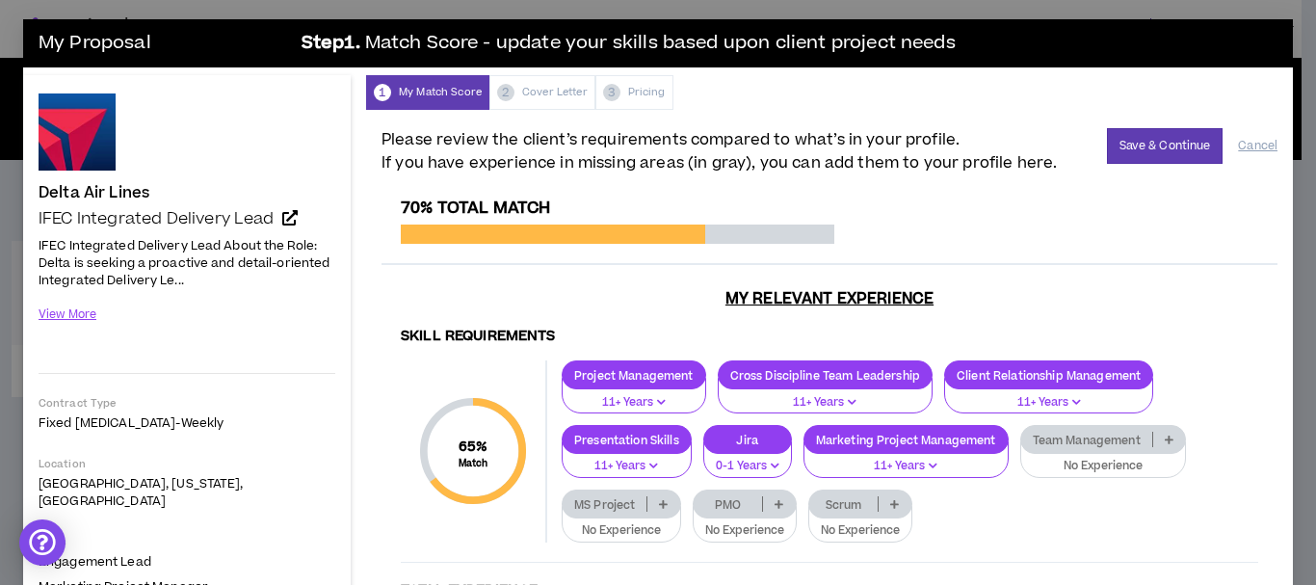
scroll to position [96, 0]
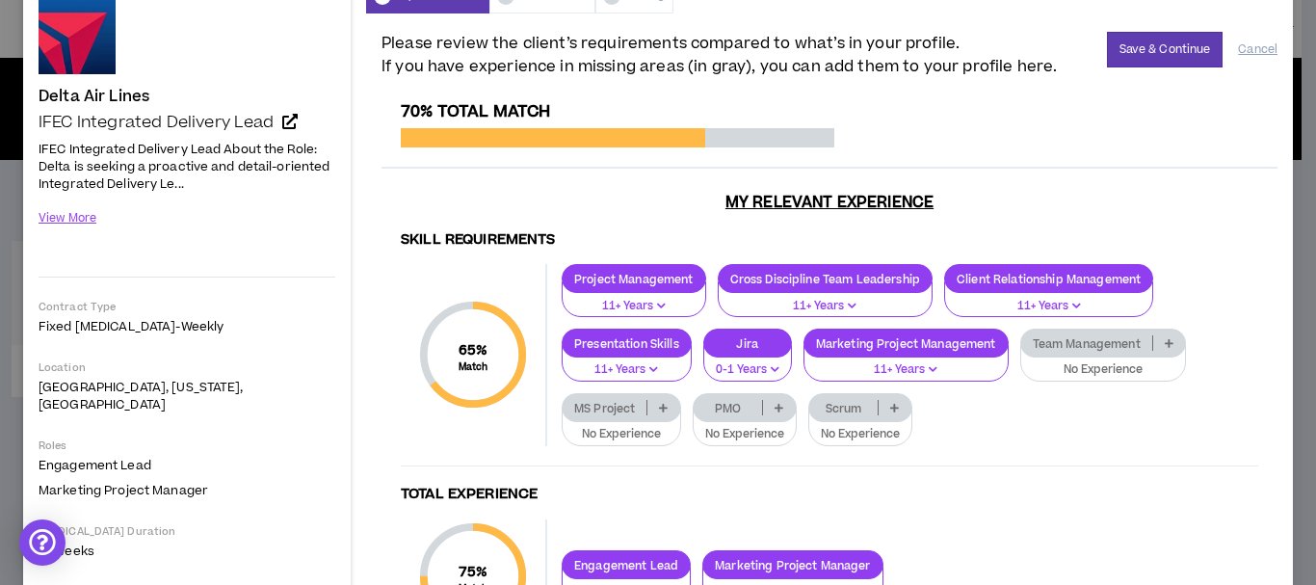
click at [673, 301] on p "11+ Years" at bounding box center [634, 306] width 120 height 17
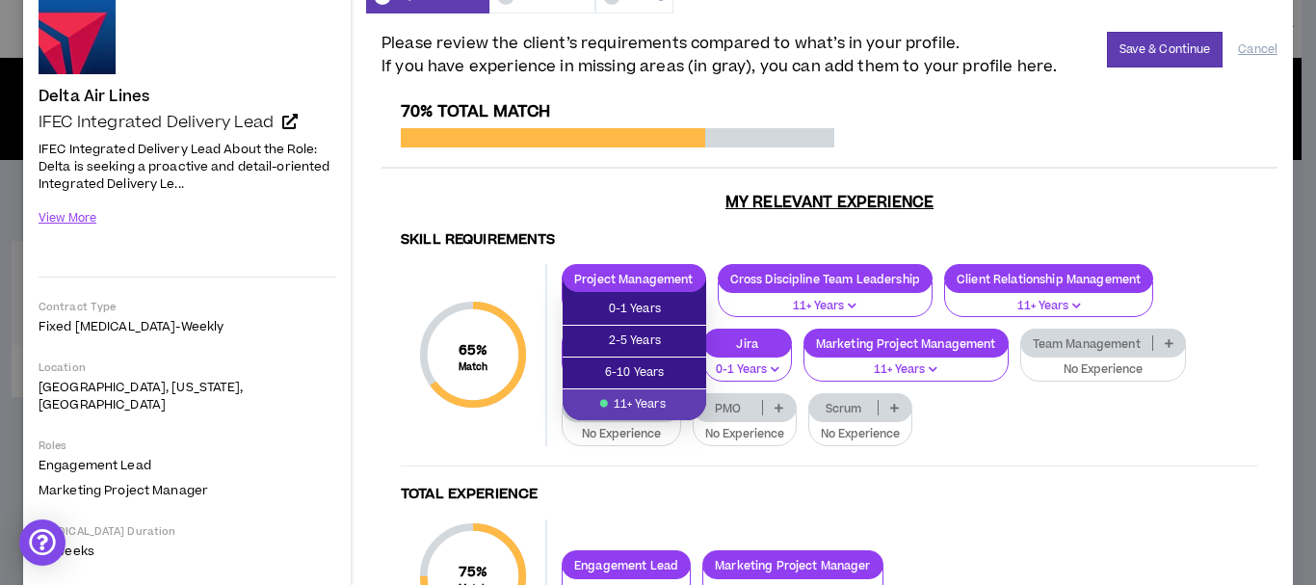
click at [619, 397] on span "11+ Years" at bounding box center [634, 404] width 120 height 21
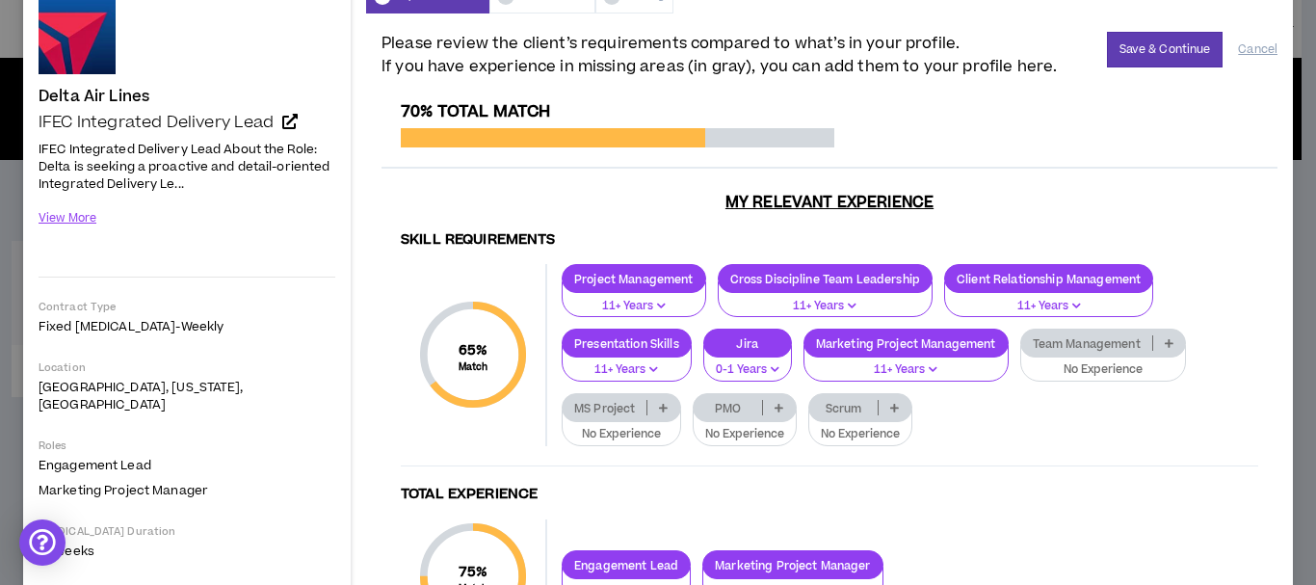
click at [1165, 340] on p at bounding box center [1170, 342] width 32 height 15
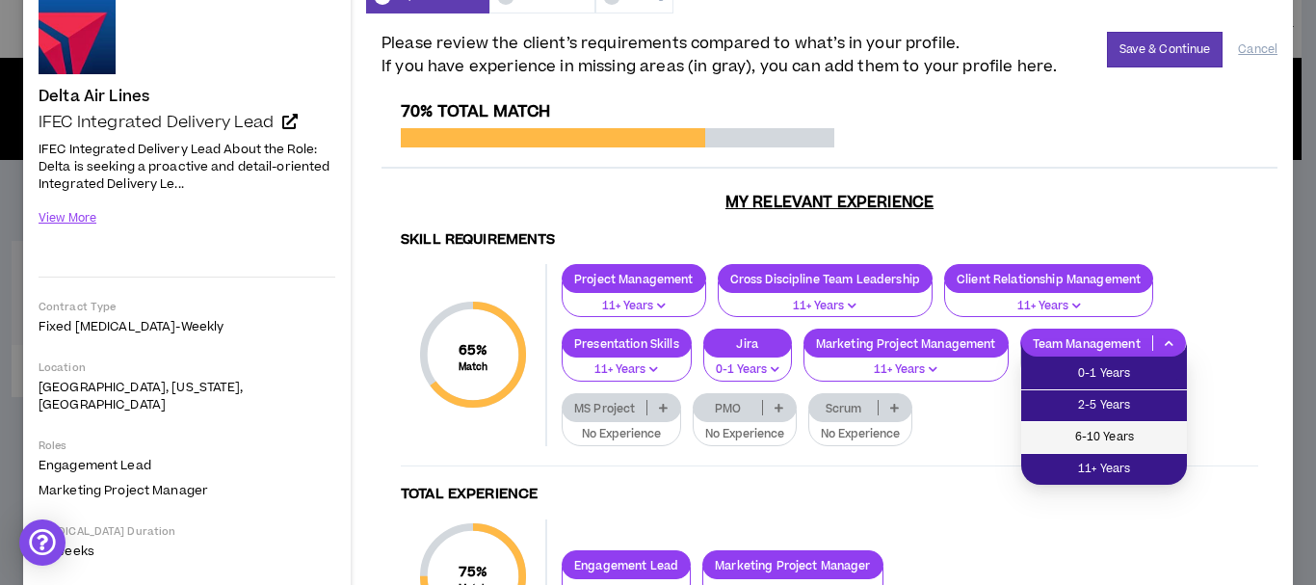
click at [1142, 425] on li "6-10 Years" at bounding box center [1105, 438] width 166 height 32
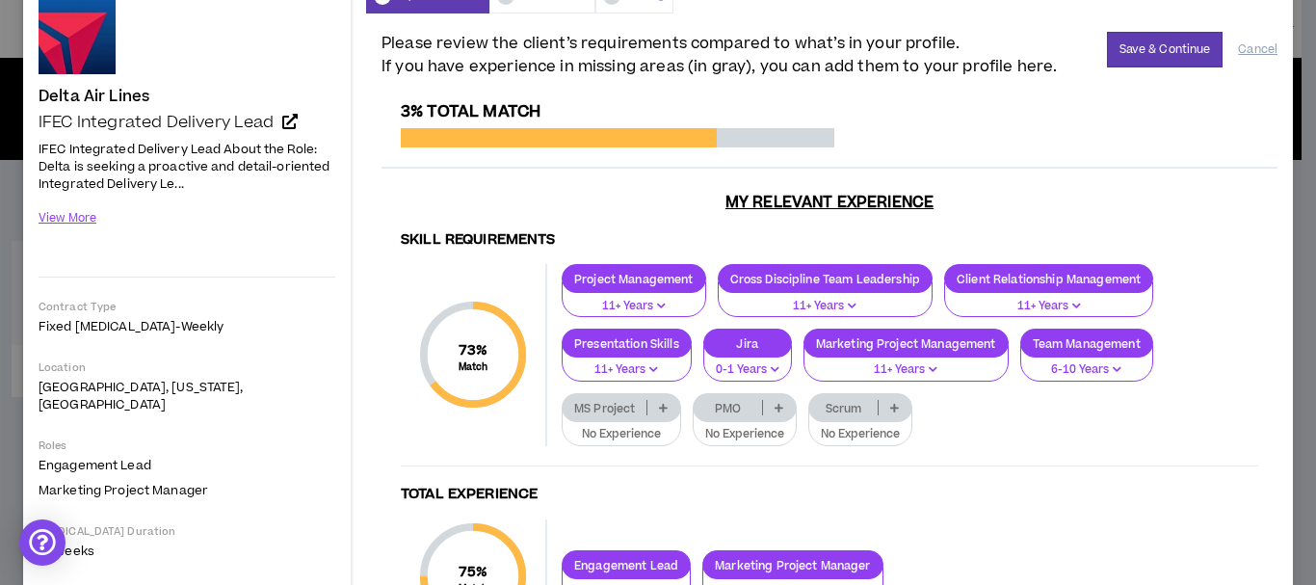
click at [971, 486] on h4 "Total Experience" at bounding box center [830, 495] width 858 height 18
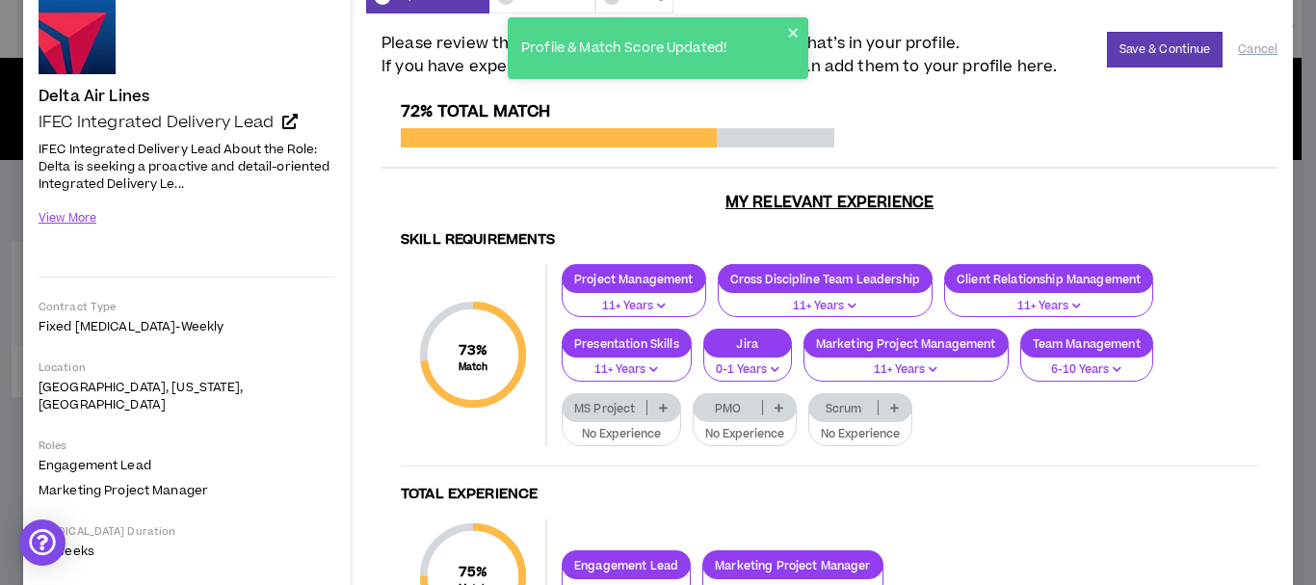
click at [667, 406] on icon at bounding box center [663, 408] width 9 height 10
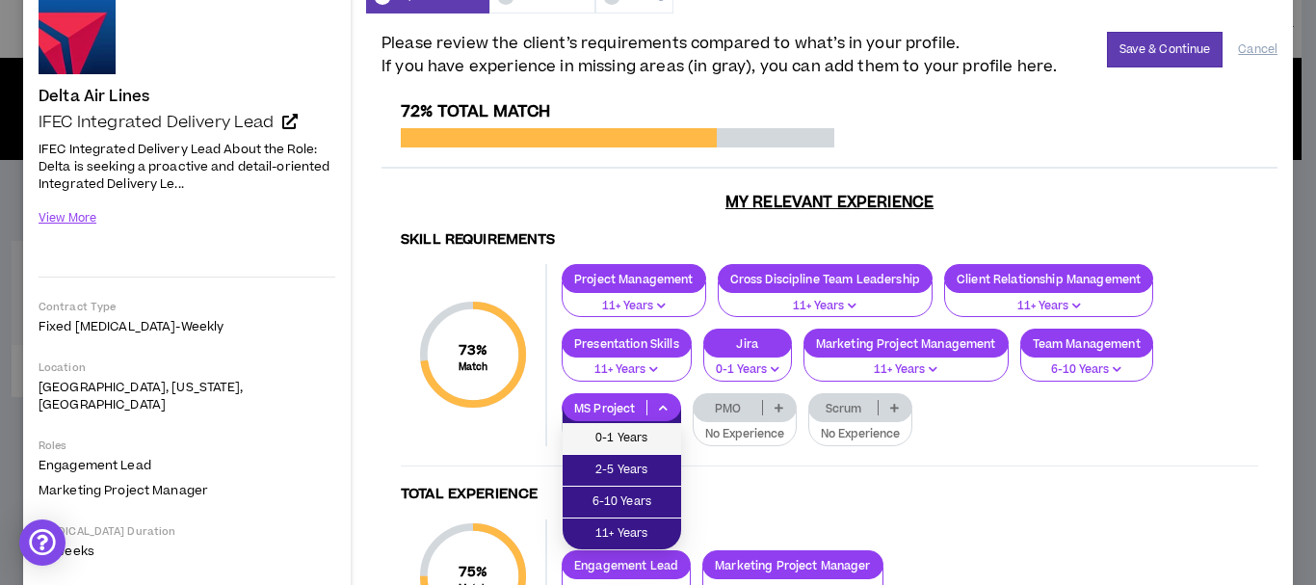
click at [651, 426] on li "0-1 Years" at bounding box center [622, 439] width 119 height 32
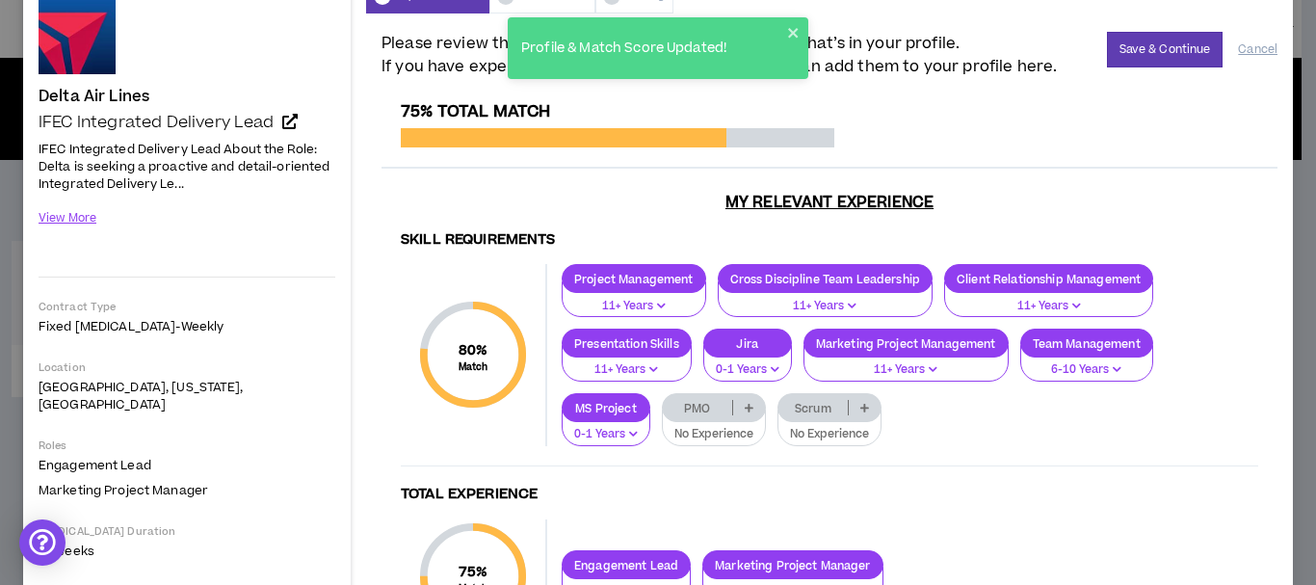
click at [754, 409] on icon at bounding box center [749, 408] width 9 height 10
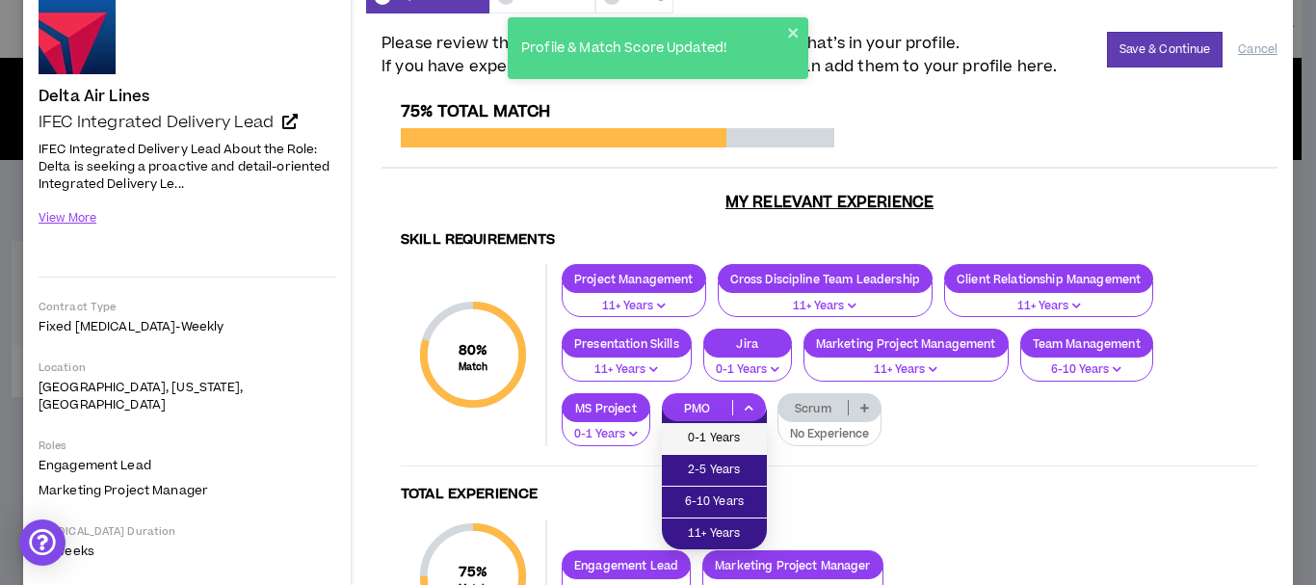
click at [753, 434] on span "0-1 Years" at bounding box center [715, 438] width 82 height 21
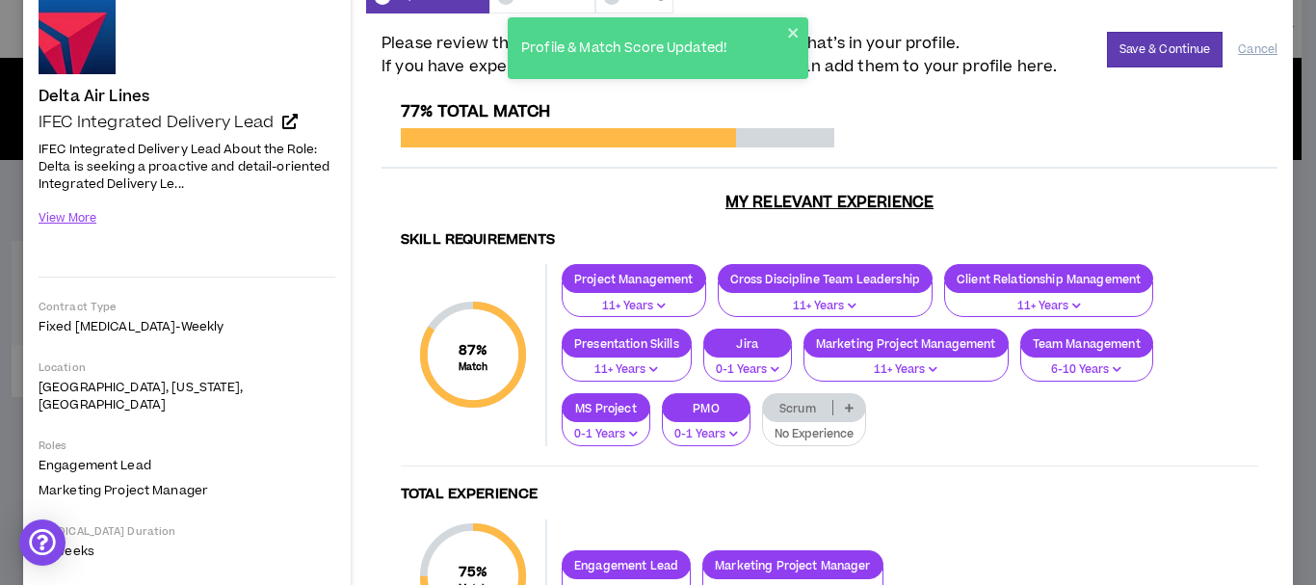
click at [854, 405] on icon at bounding box center [849, 408] width 9 height 10
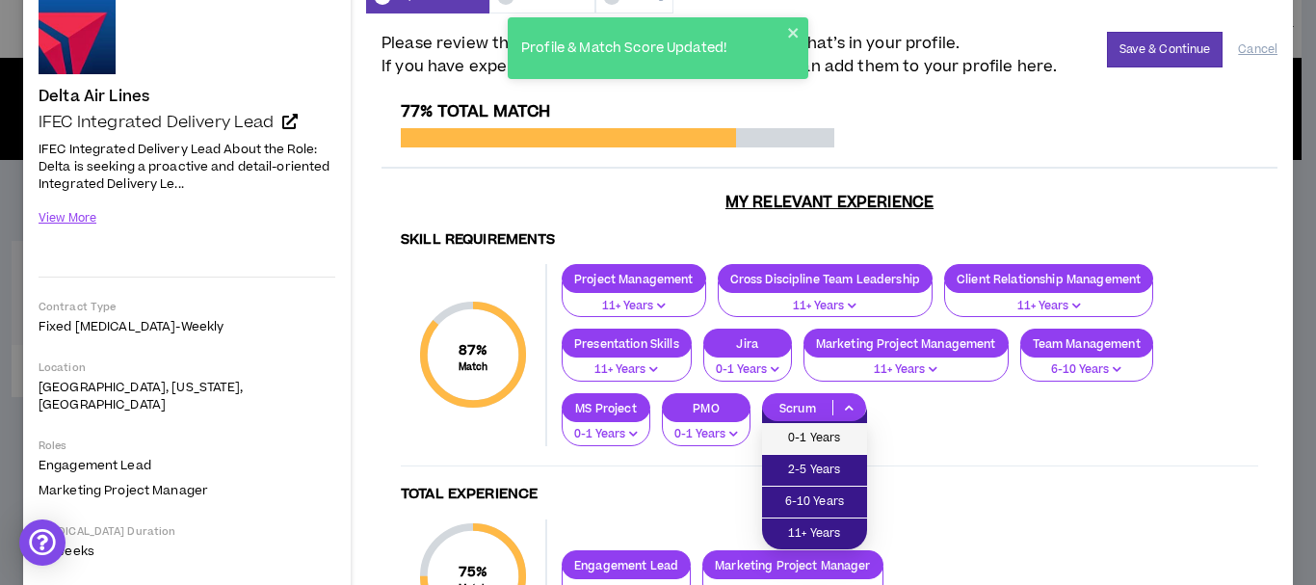
click at [849, 431] on span "0-1 Years" at bounding box center [815, 438] width 82 height 21
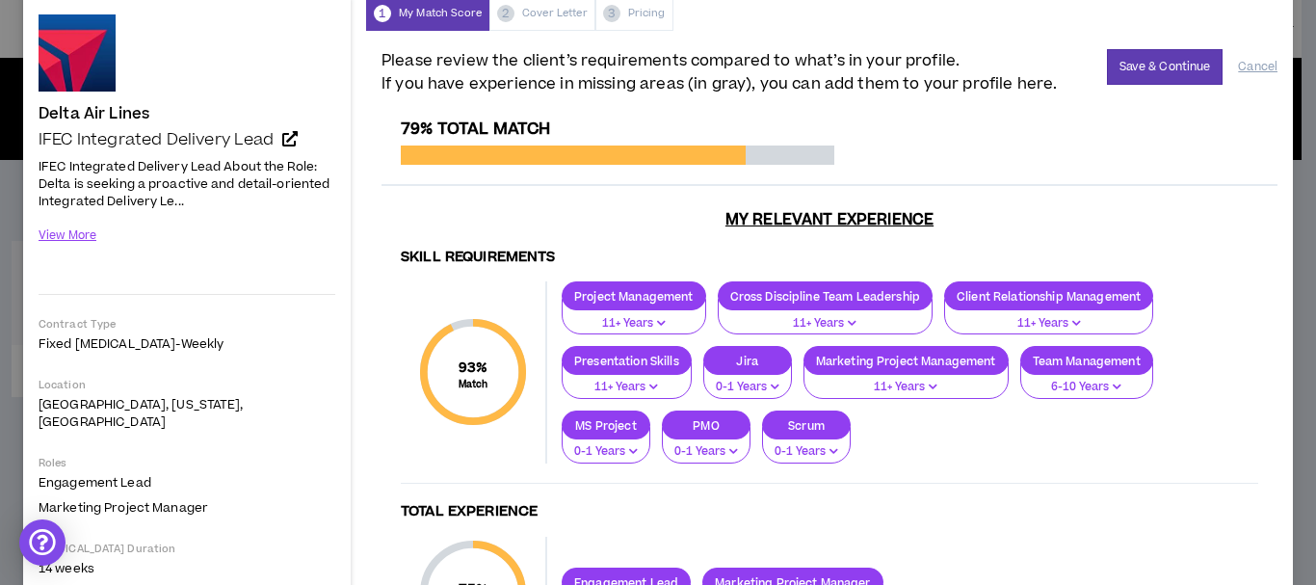
scroll to position [0, 0]
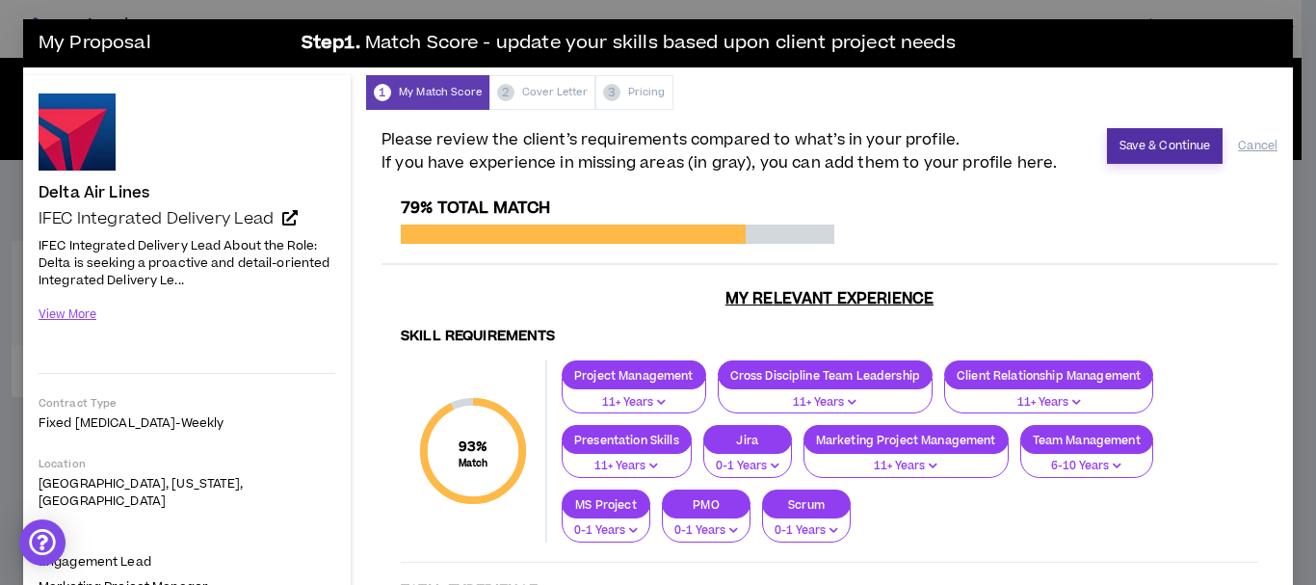
click at [1134, 134] on button "Save & Continue" at bounding box center [1165, 146] width 117 height 36
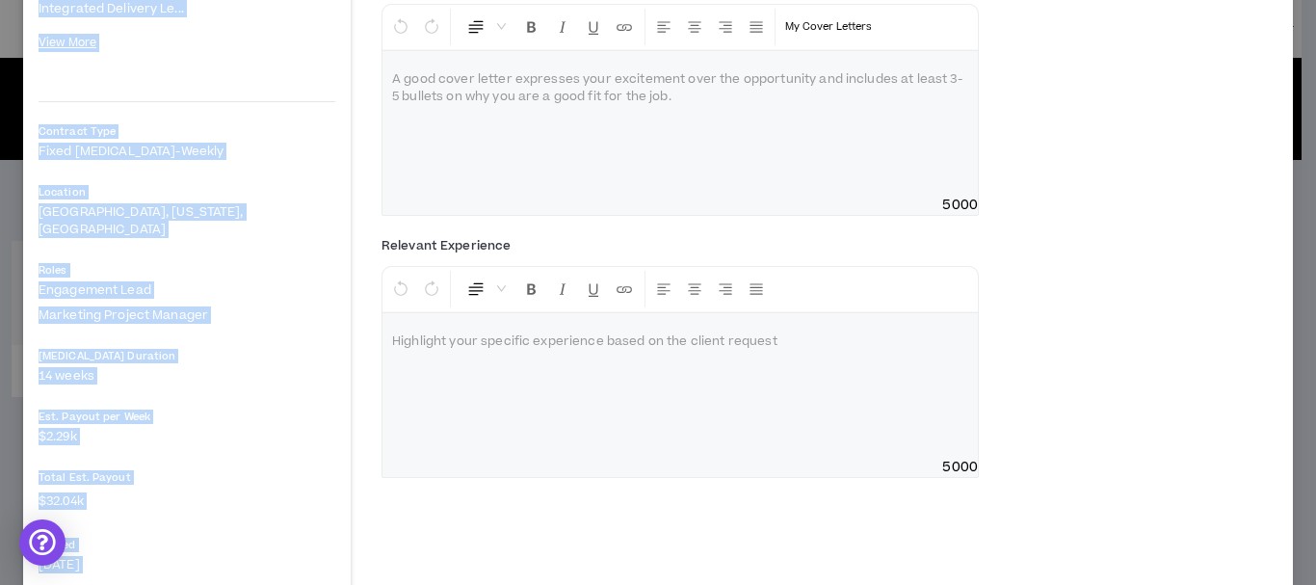
scroll to position [302, 0]
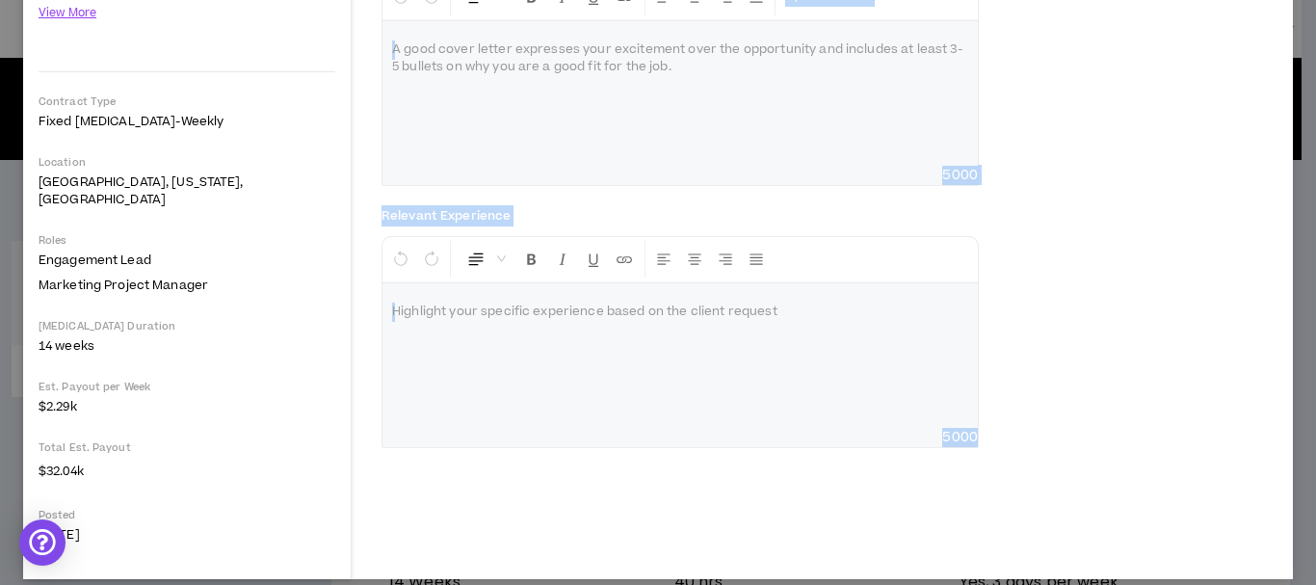
drag, startPoint x: 381, startPoint y: 22, endPoint x: 1094, endPoint y: 545, distance: 884.6
click at [1092, 546] on div "Below please provide a cover letter highlighting your background, interest in t…" at bounding box center [829, 193] width 927 height 771
click at [1077, 374] on div "Relevant Experience Normal Highlight your specific experience based on the clie…" at bounding box center [830, 331] width 896 height 262
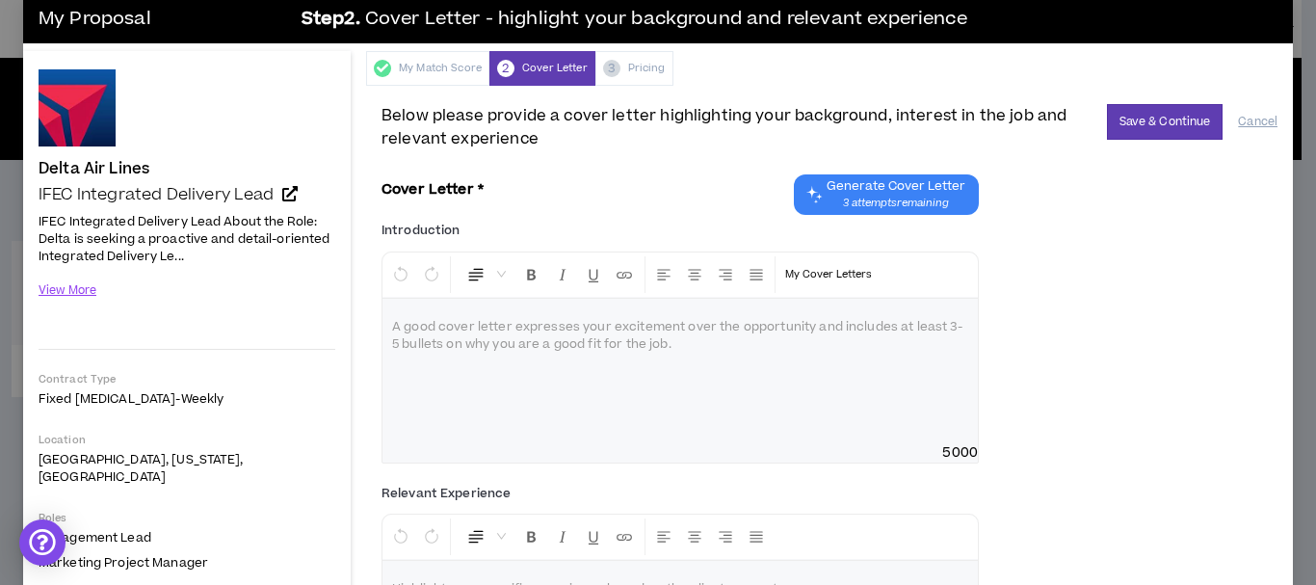
scroll to position [13, 0]
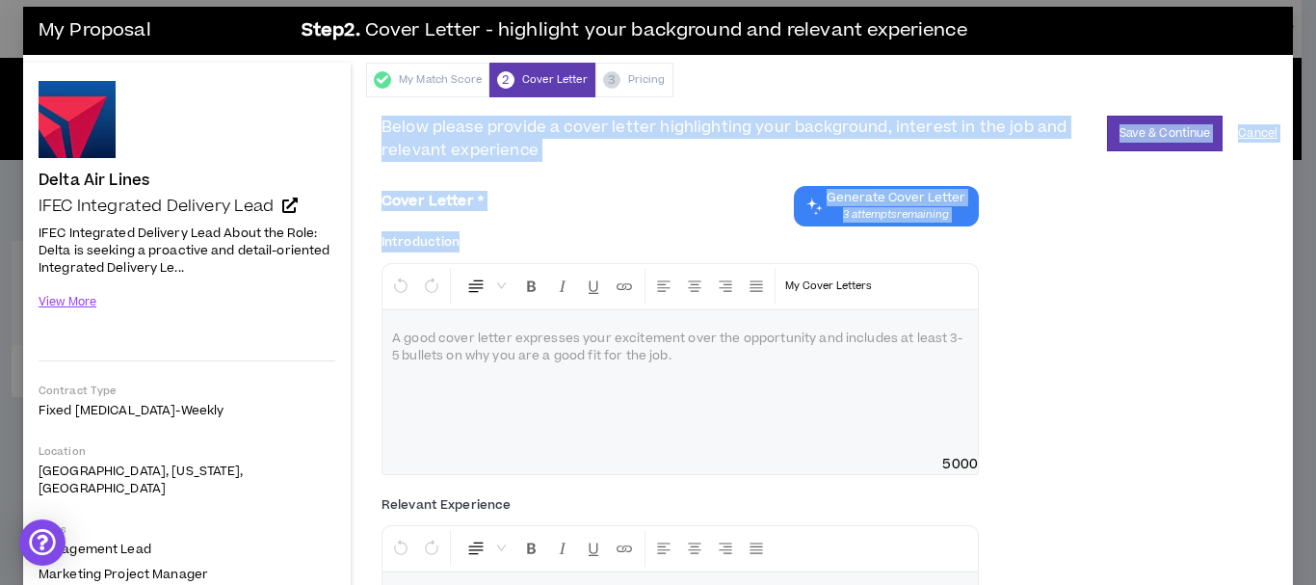
drag, startPoint x: 384, startPoint y: 123, endPoint x: 501, endPoint y: 237, distance: 163.6
click at [501, 237] on div "Below please provide a cover letter highlighting your background, interest in t…" at bounding box center [830, 434] width 896 height 636
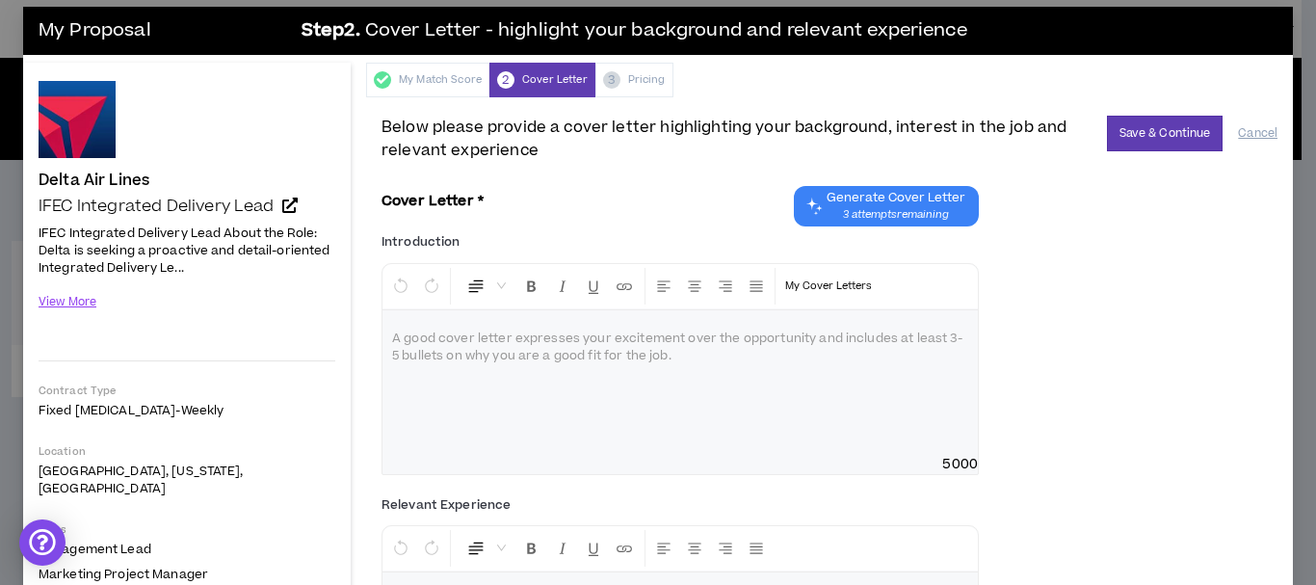
click at [1082, 296] on div "Introduction * Normal My Cover Letters A good cover letter expresses your excit…" at bounding box center [830, 357] width 896 height 262
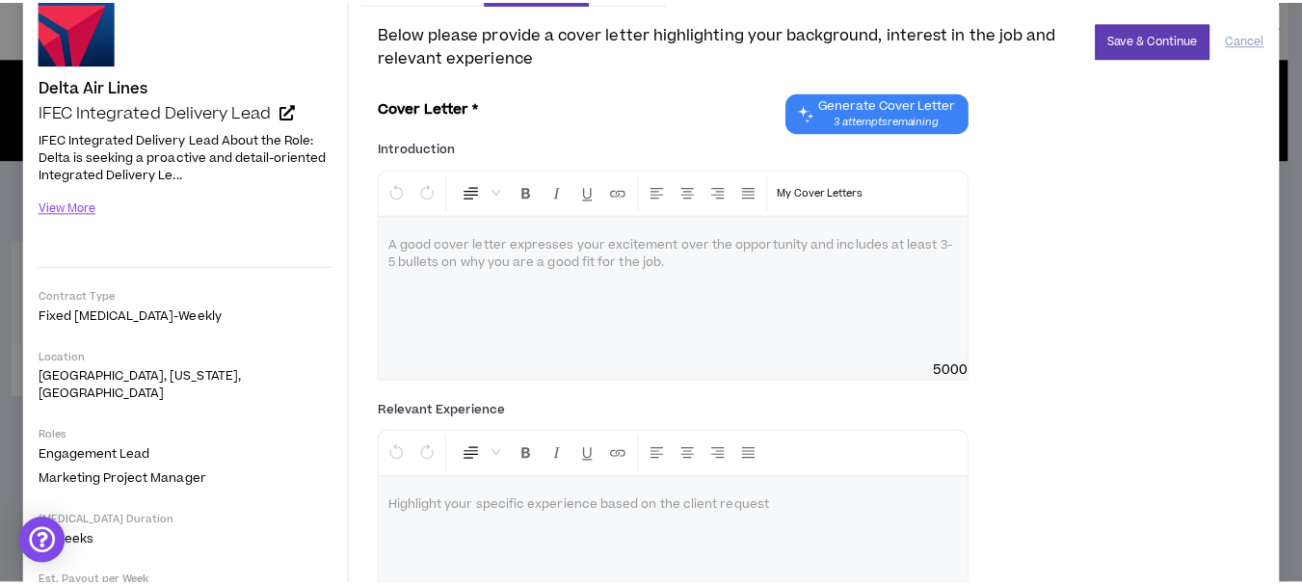
scroll to position [0, 0]
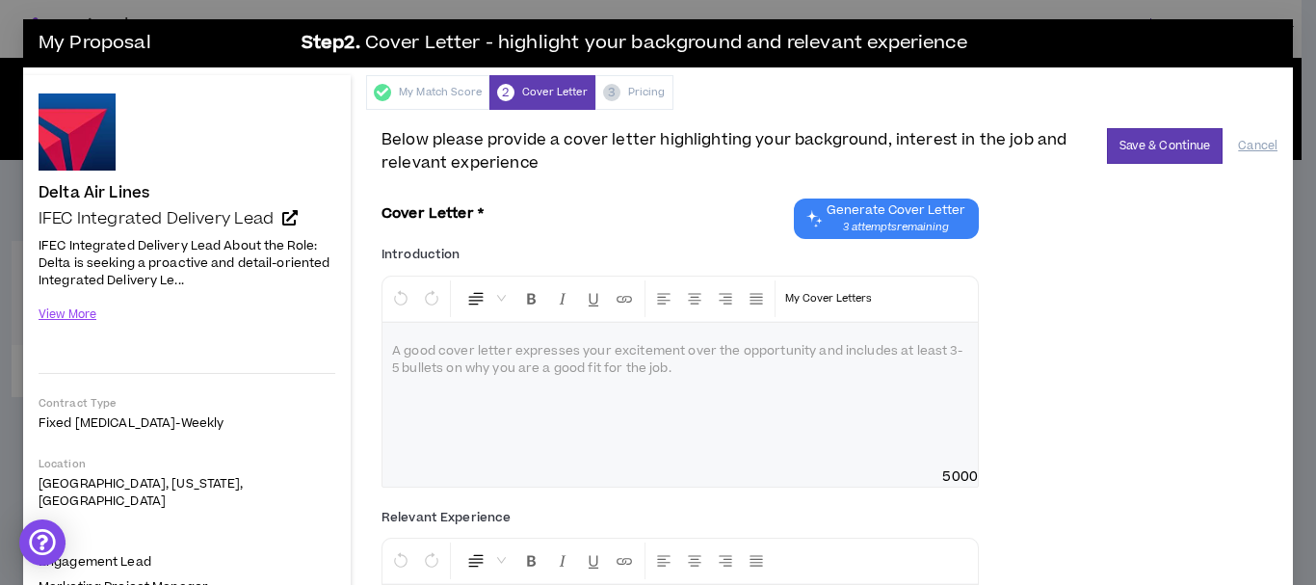
click at [482, 376] on div at bounding box center [681, 395] width 596 height 145
drag, startPoint x: 690, startPoint y: 367, endPoint x: 419, endPoint y: 345, distance: 271.7
click at [419, 345] on div at bounding box center [681, 395] width 596 height 145
drag, startPoint x: 389, startPoint y: 351, endPoint x: 652, endPoint y: 389, distance: 265.0
click at [652, 389] on div at bounding box center [681, 395] width 596 height 145
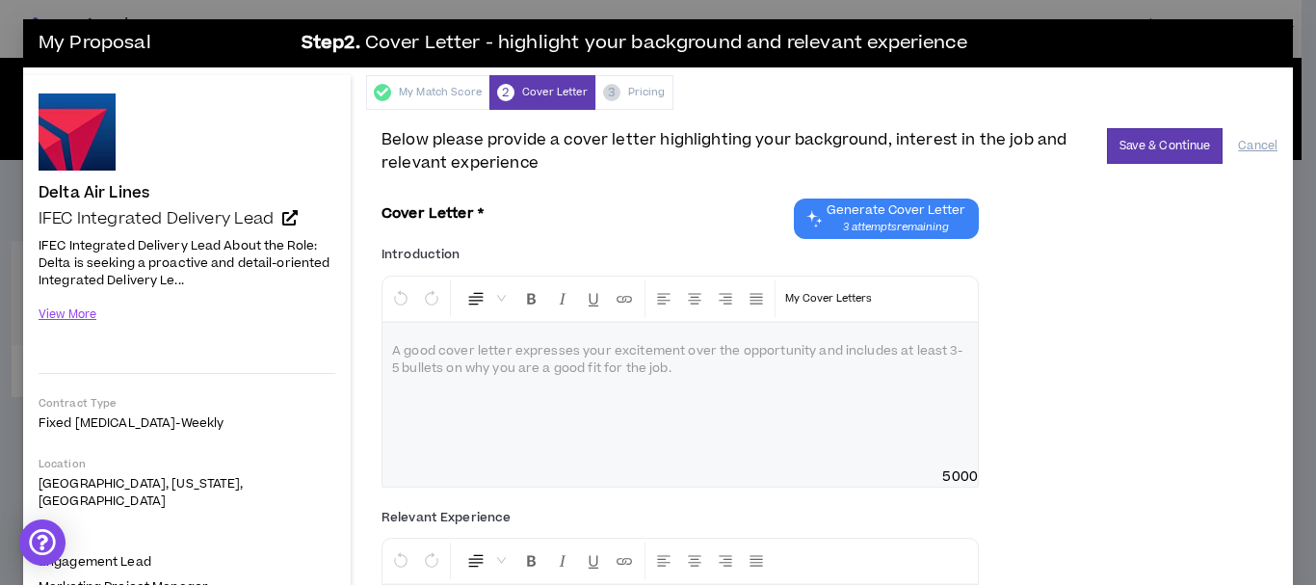
click at [615, 216] on div "Cover Letter * Generate Cover Letter 3 attempts remaining" at bounding box center [681, 219] width 598 height 40
click at [652, 95] on div "My Match Score 2 Cover Letter 3 Pricing" at bounding box center [829, 92] width 927 height 35
click at [1142, 141] on button "Save & Continue" at bounding box center [1165, 146] width 117 height 36
click at [1090, 331] on div "Introduction * Normal My Cover Letters A good cover letter expresses your excit…" at bounding box center [830, 370] width 896 height 262
click at [1242, 141] on button "Cancel" at bounding box center [1258, 146] width 40 height 34
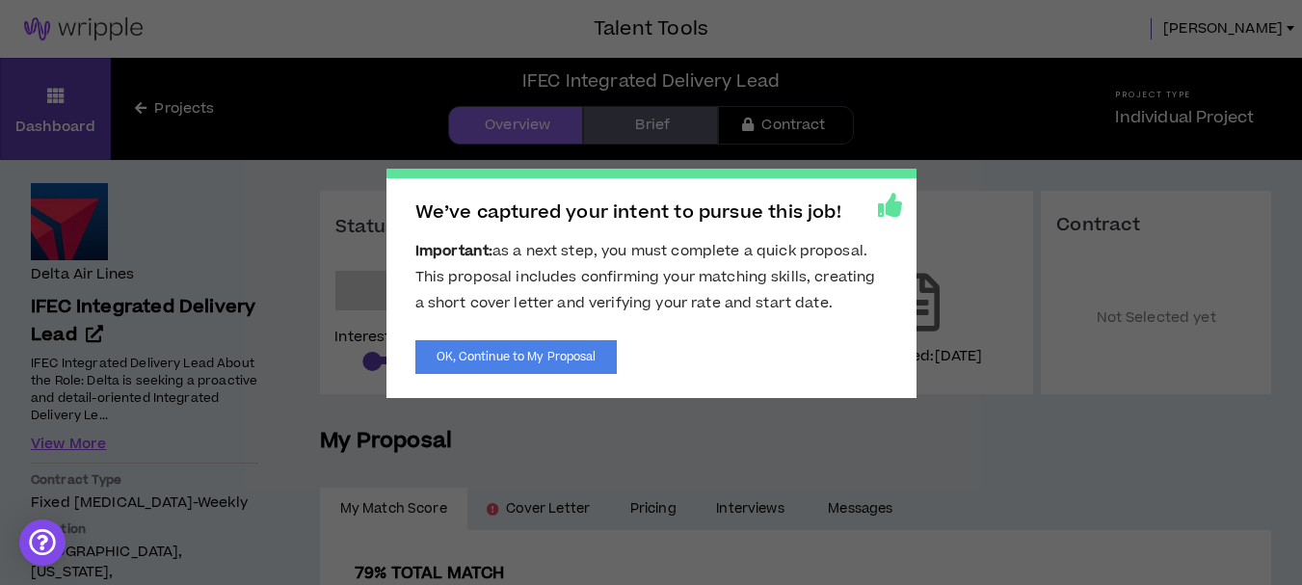
click at [970, 428] on span "We’ve captured your intent to pursue this job! Important: as a next step, you m…" at bounding box center [651, 292] width 1302 height 585
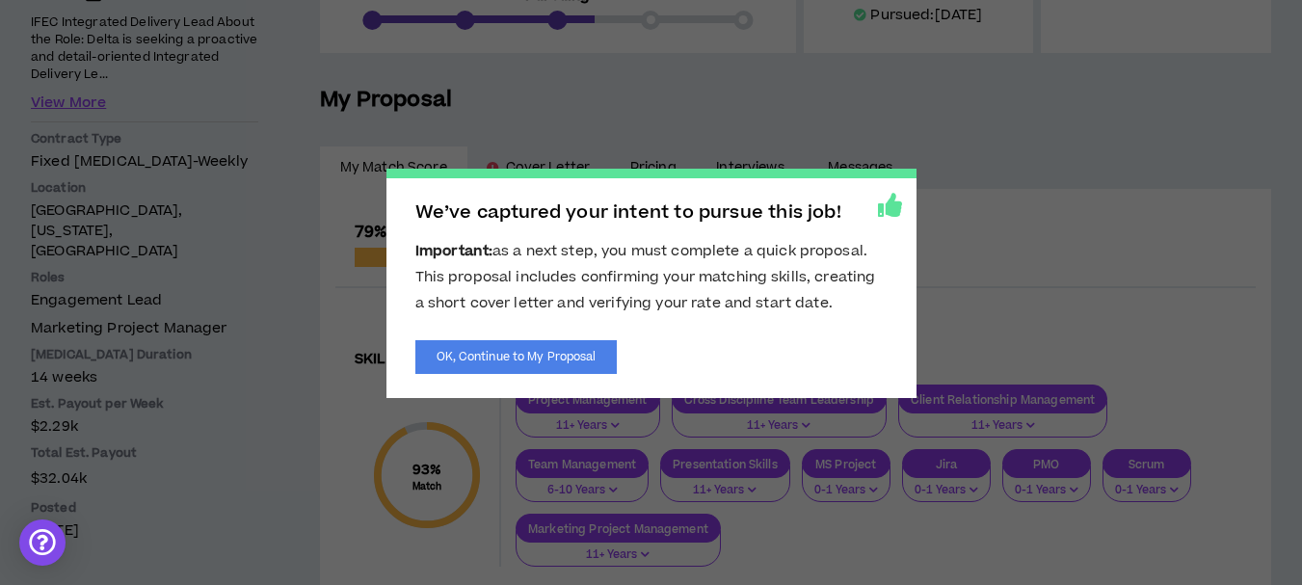
scroll to position [386, 0]
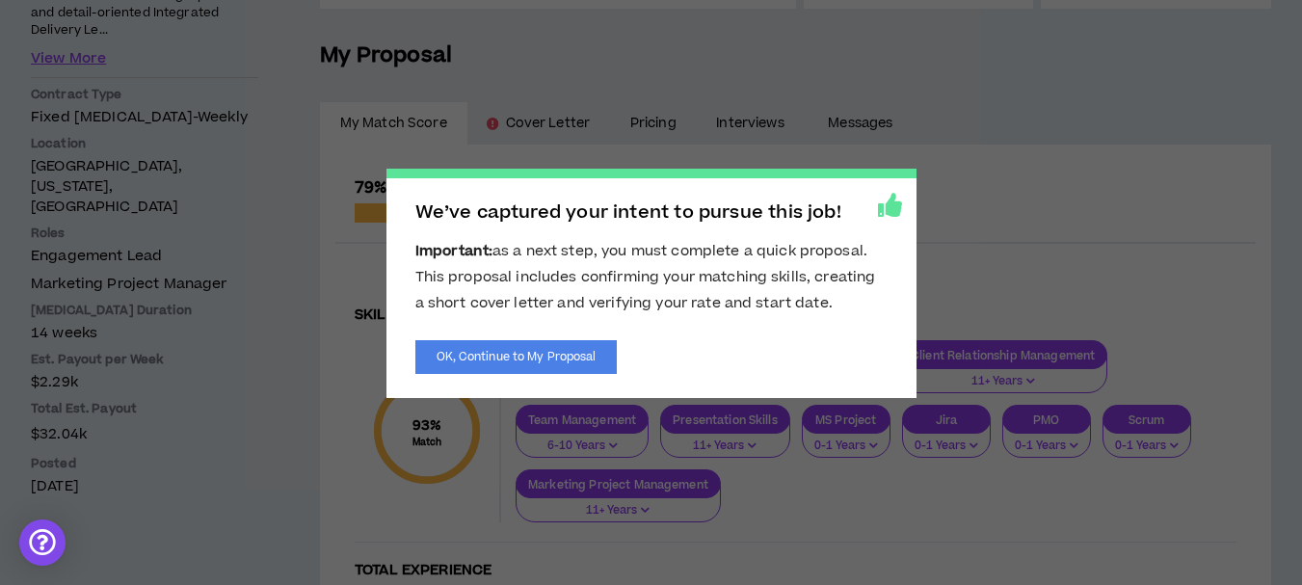
click at [892, 204] on icon at bounding box center [890, 205] width 24 height 24
click at [591, 354] on button "OK, Continue to My Proposal" at bounding box center [516, 357] width 202 height 34
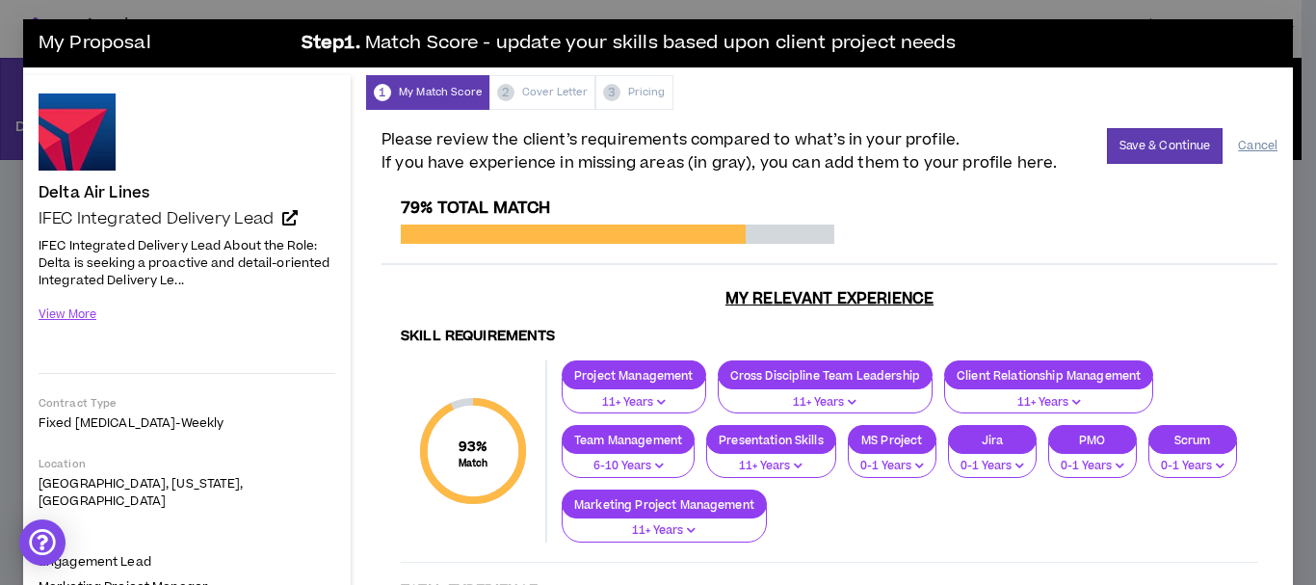
click at [1244, 145] on button "Cancel" at bounding box center [1258, 146] width 40 height 34
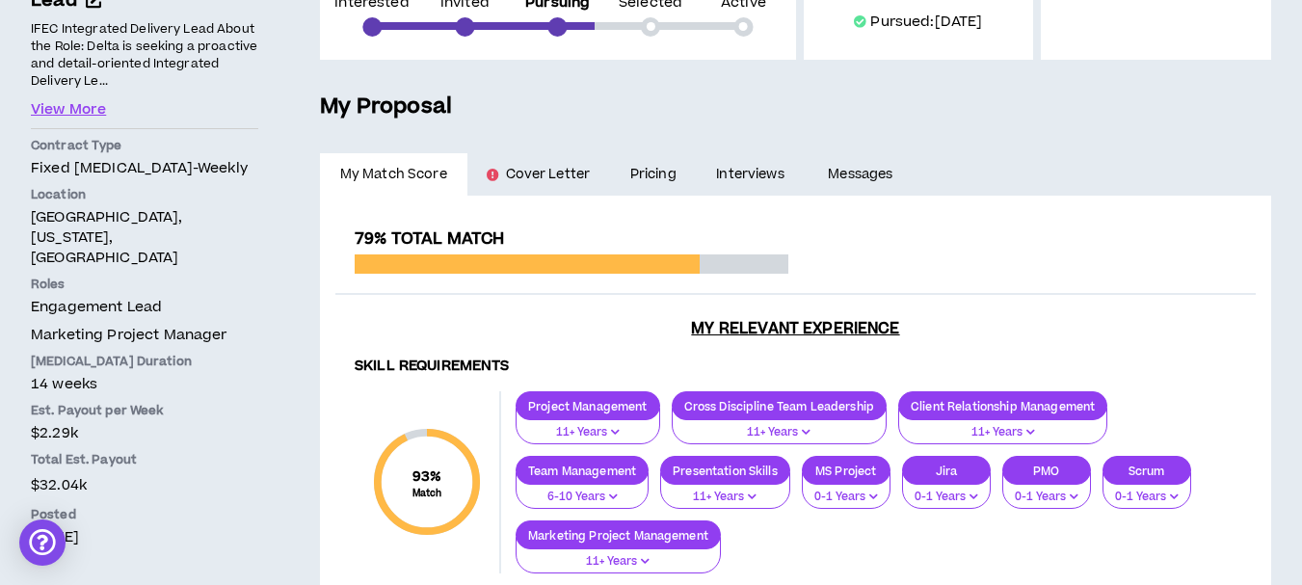
scroll to position [386, 0]
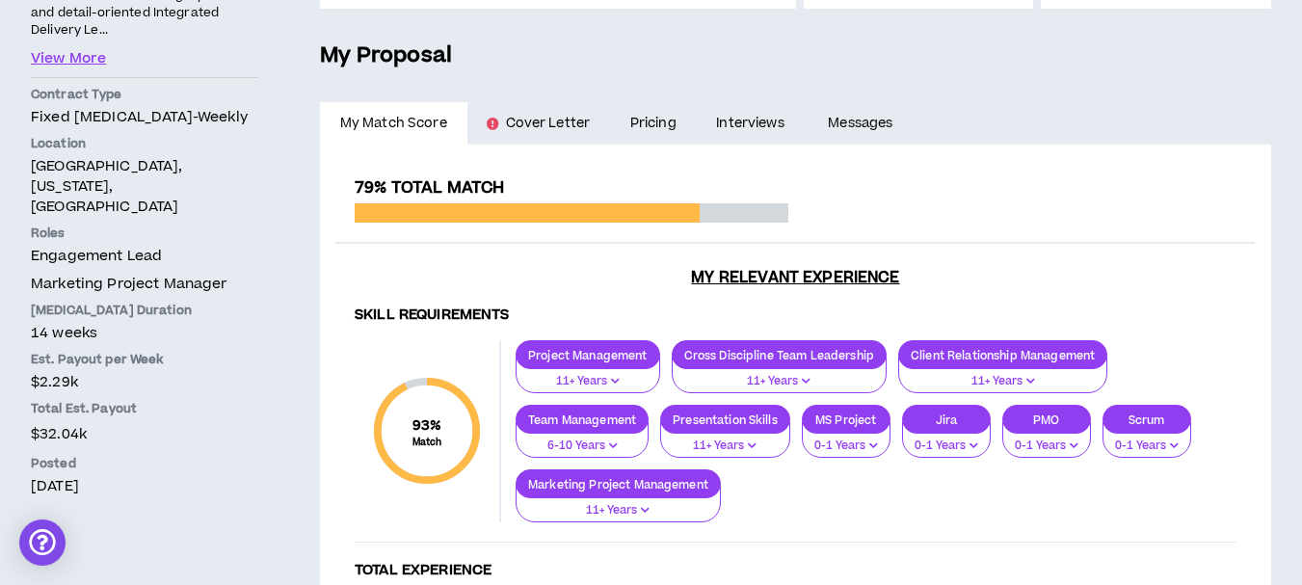
click at [657, 122] on link "Pricing" at bounding box center [653, 123] width 87 height 42
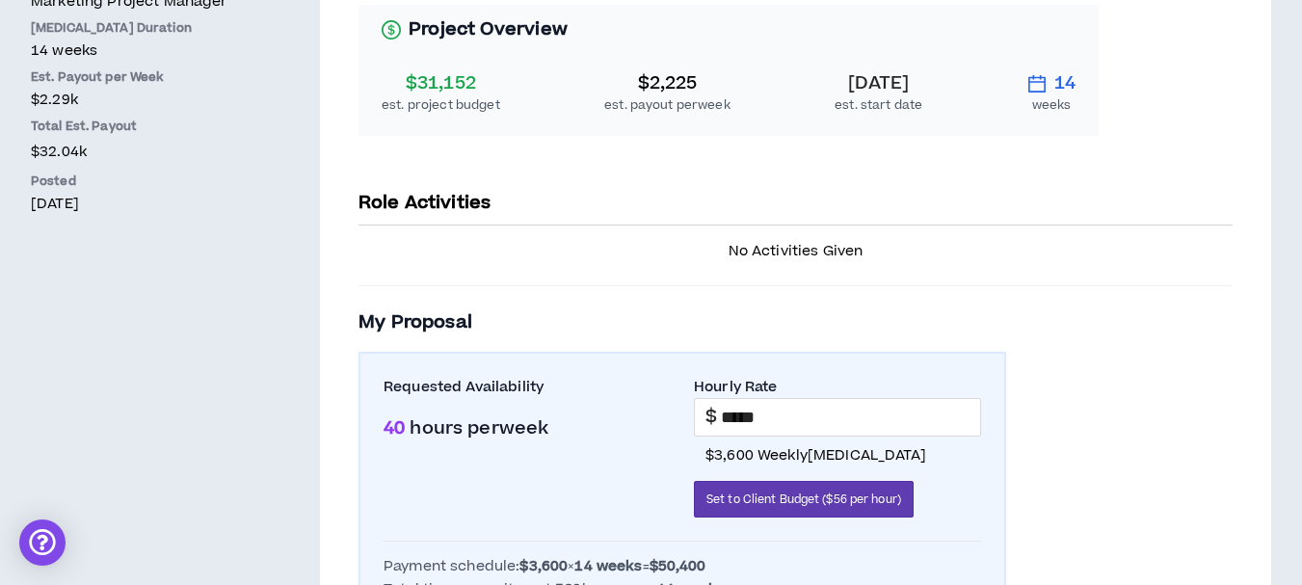
scroll to position [553, 0]
